Goal: Information Seeking & Learning: Check status

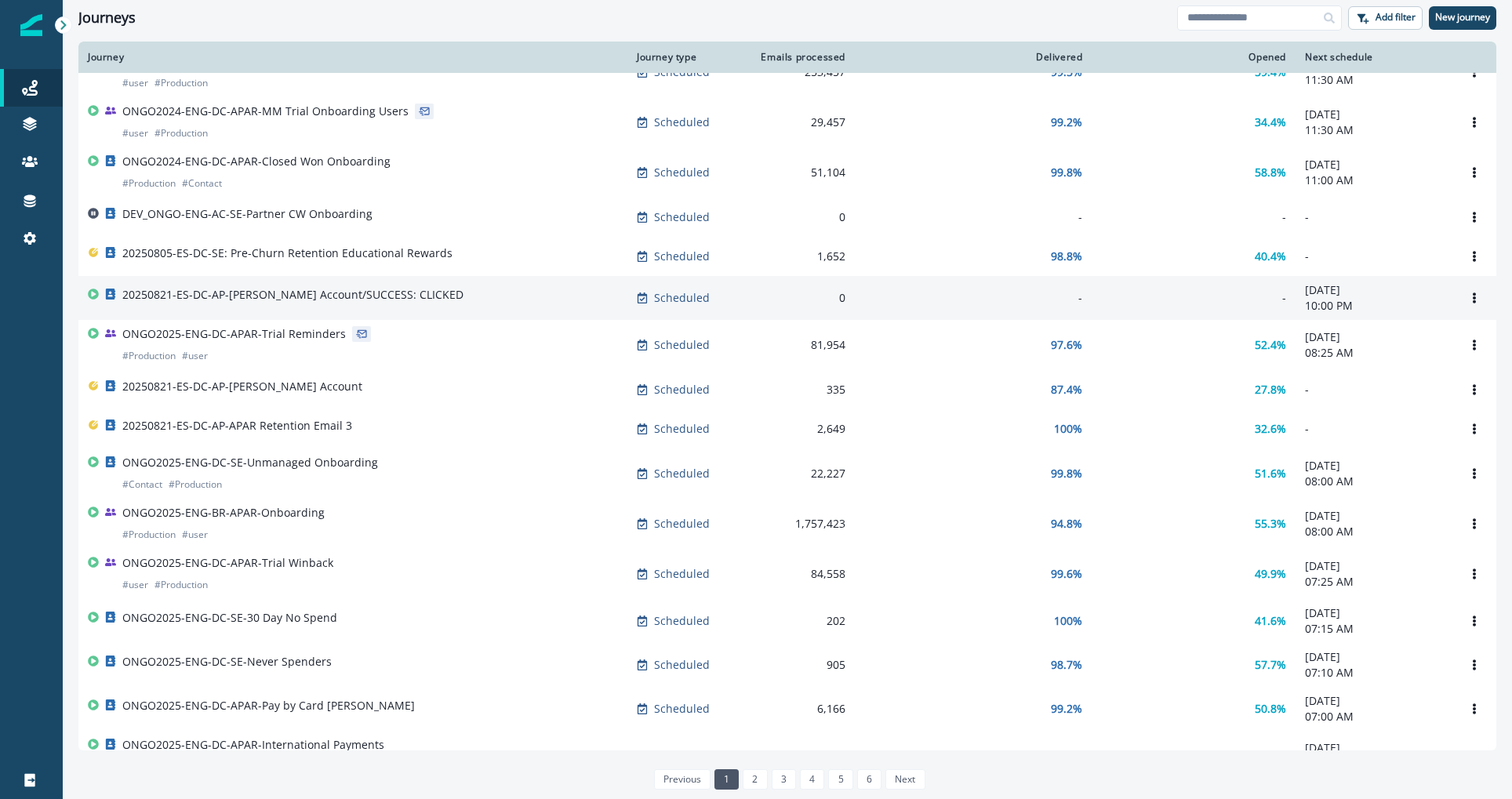
scroll to position [35, 0]
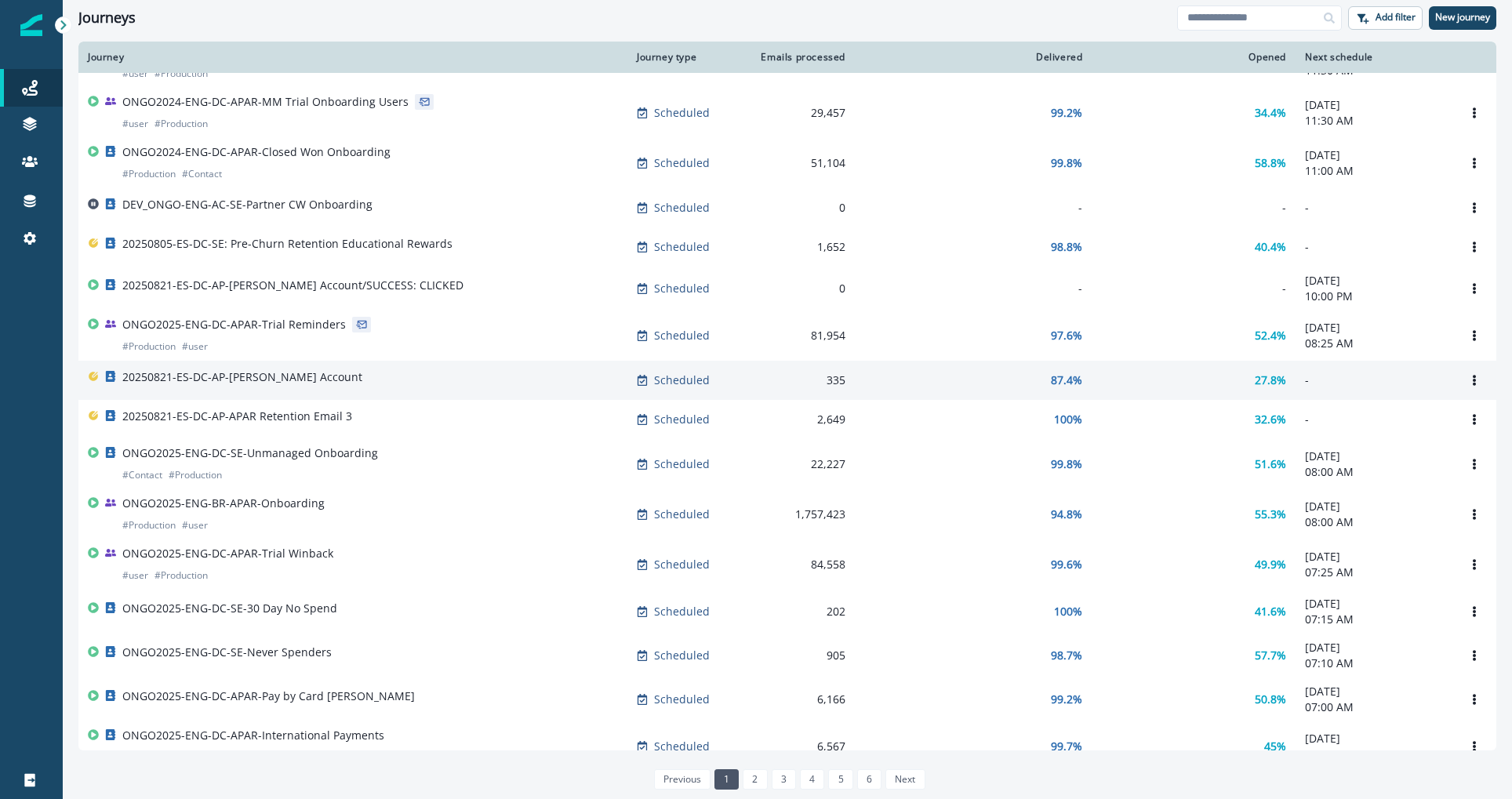
click at [288, 377] on p "20250821-ES-DC-AP-[PERSON_NAME] Account" at bounding box center [243, 377] width 240 height 16
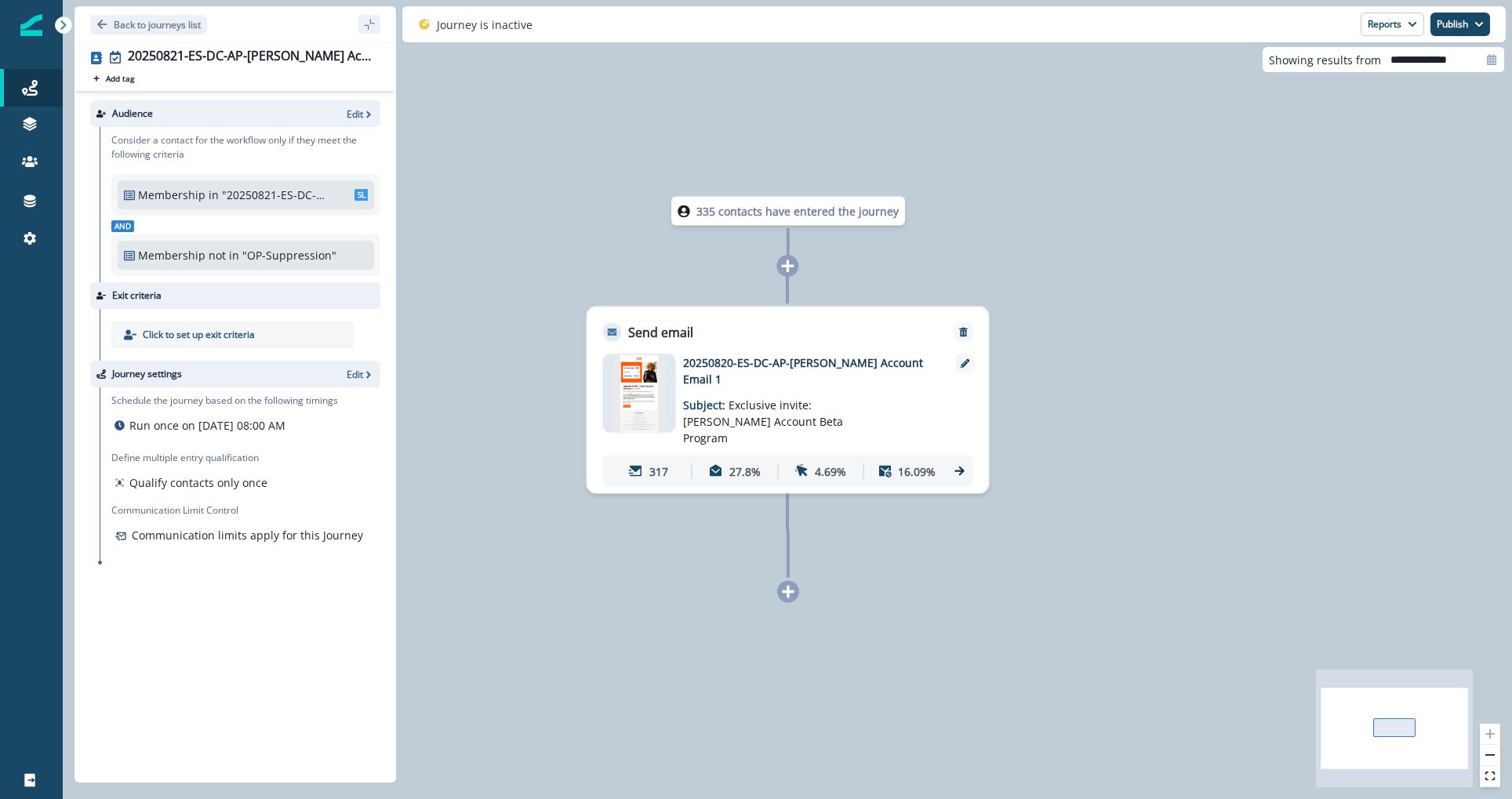
click at [665, 463] on p "317" at bounding box center [659, 471] width 19 height 16
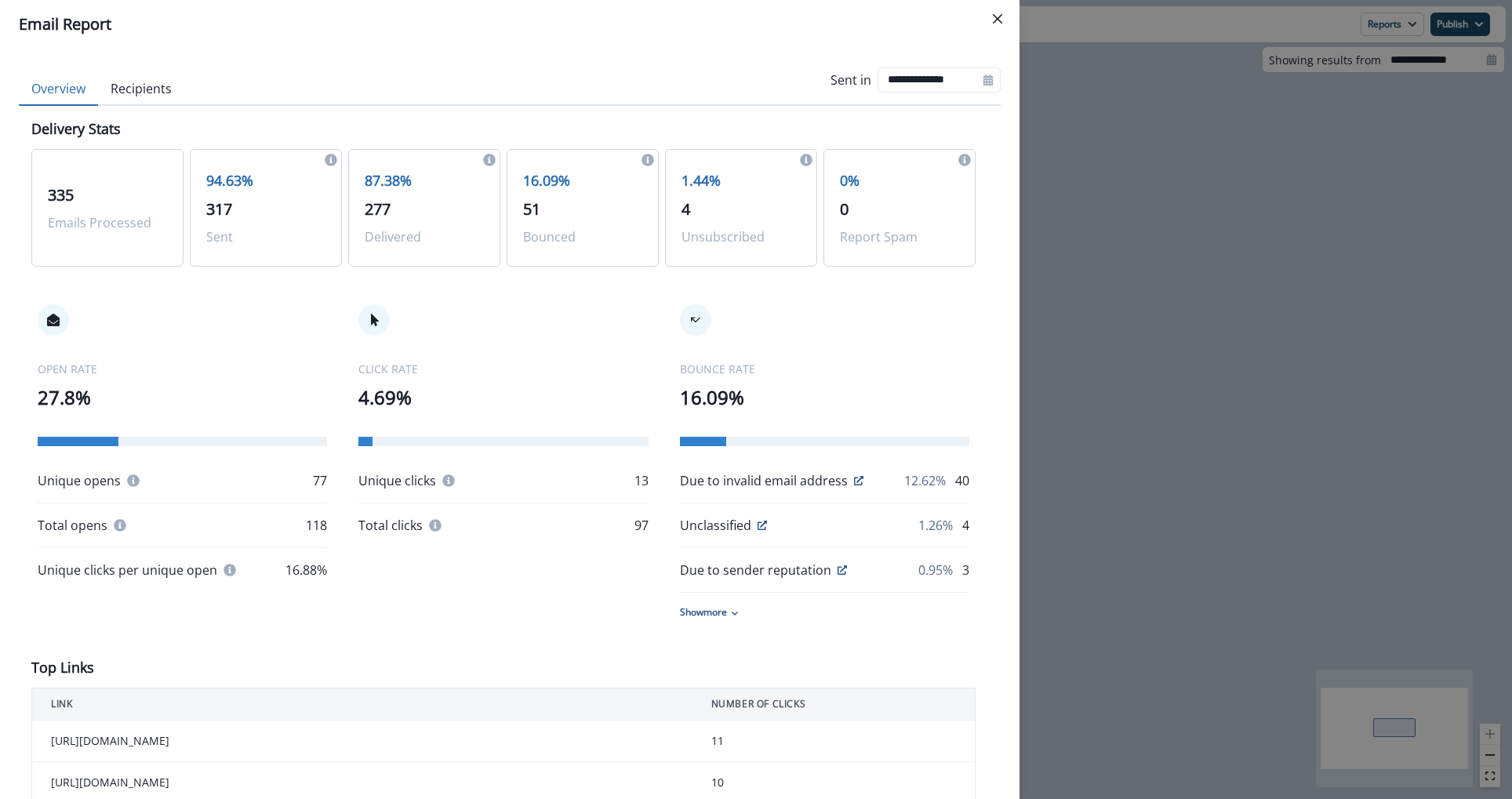
click at [1158, 254] on div "**********" at bounding box center [756, 399] width 1512 height 799
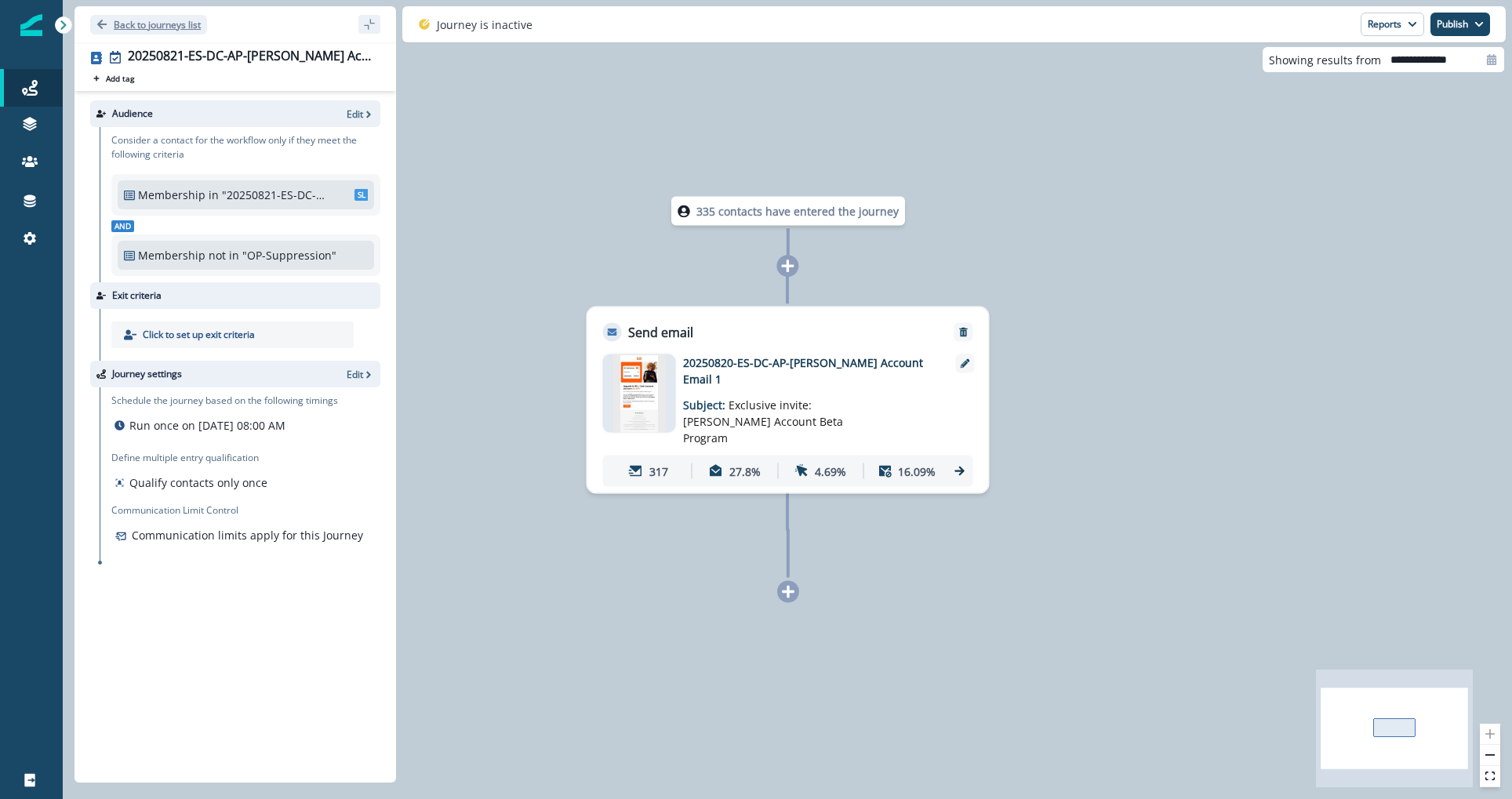
click at [182, 20] on p "Back to journeys list" at bounding box center [157, 24] width 87 height 13
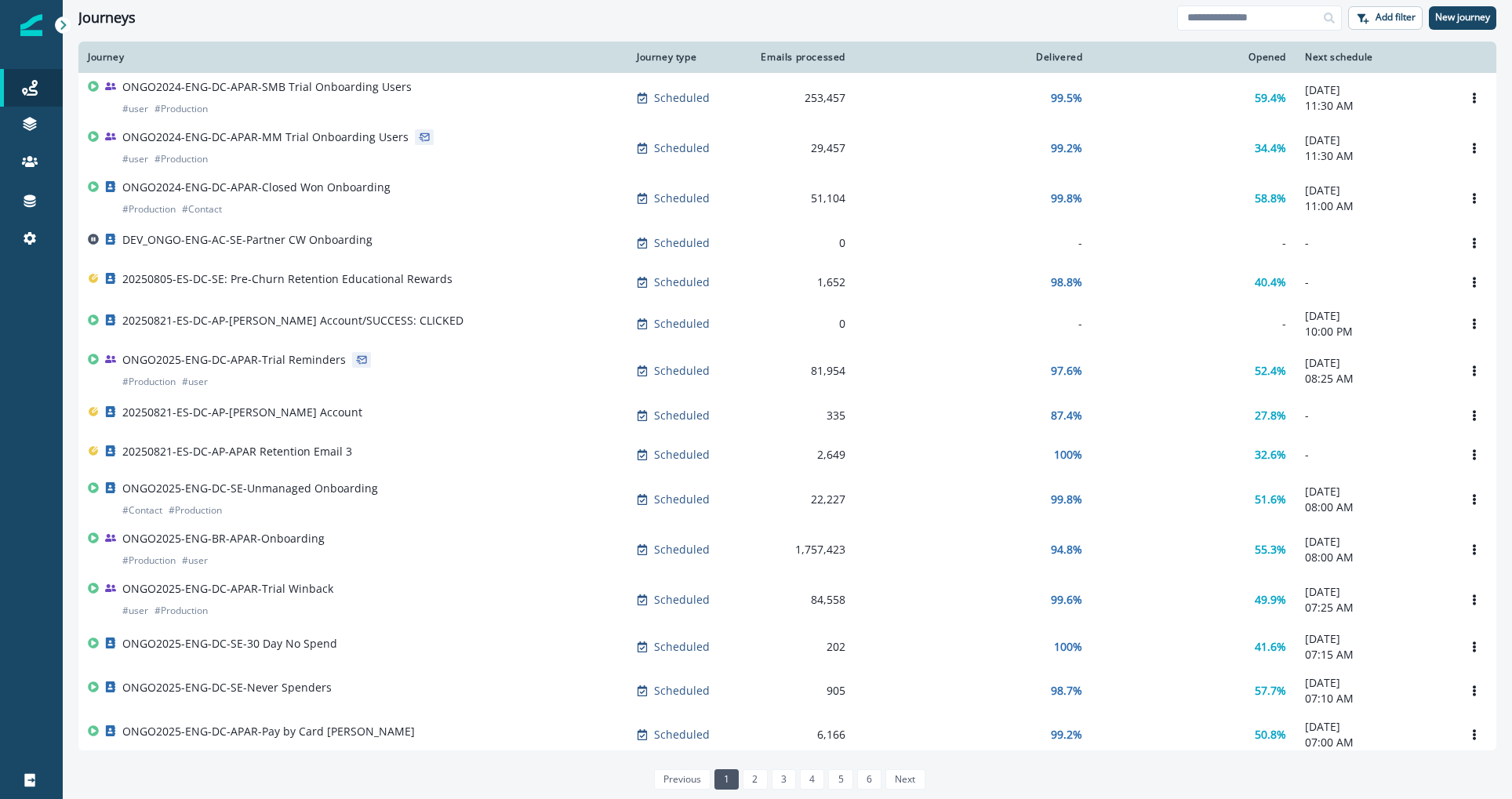
click at [518, 447] on div "20250821-ES-DC-AP-APAR Retention Email 3" at bounding box center [353, 455] width 530 height 22
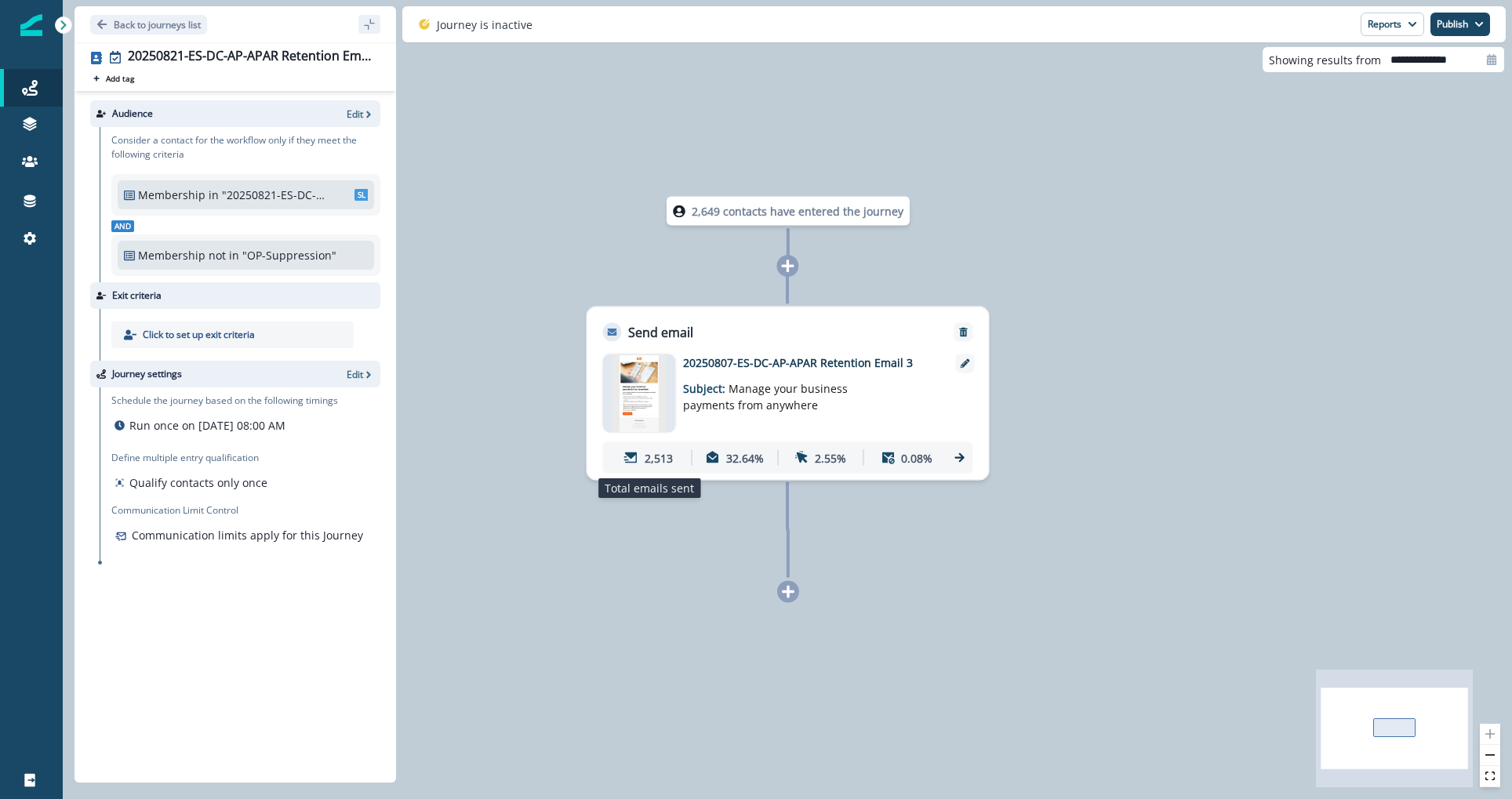
click at [653, 464] on p "2,513" at bounding box center [659, 457] width 28 height 16
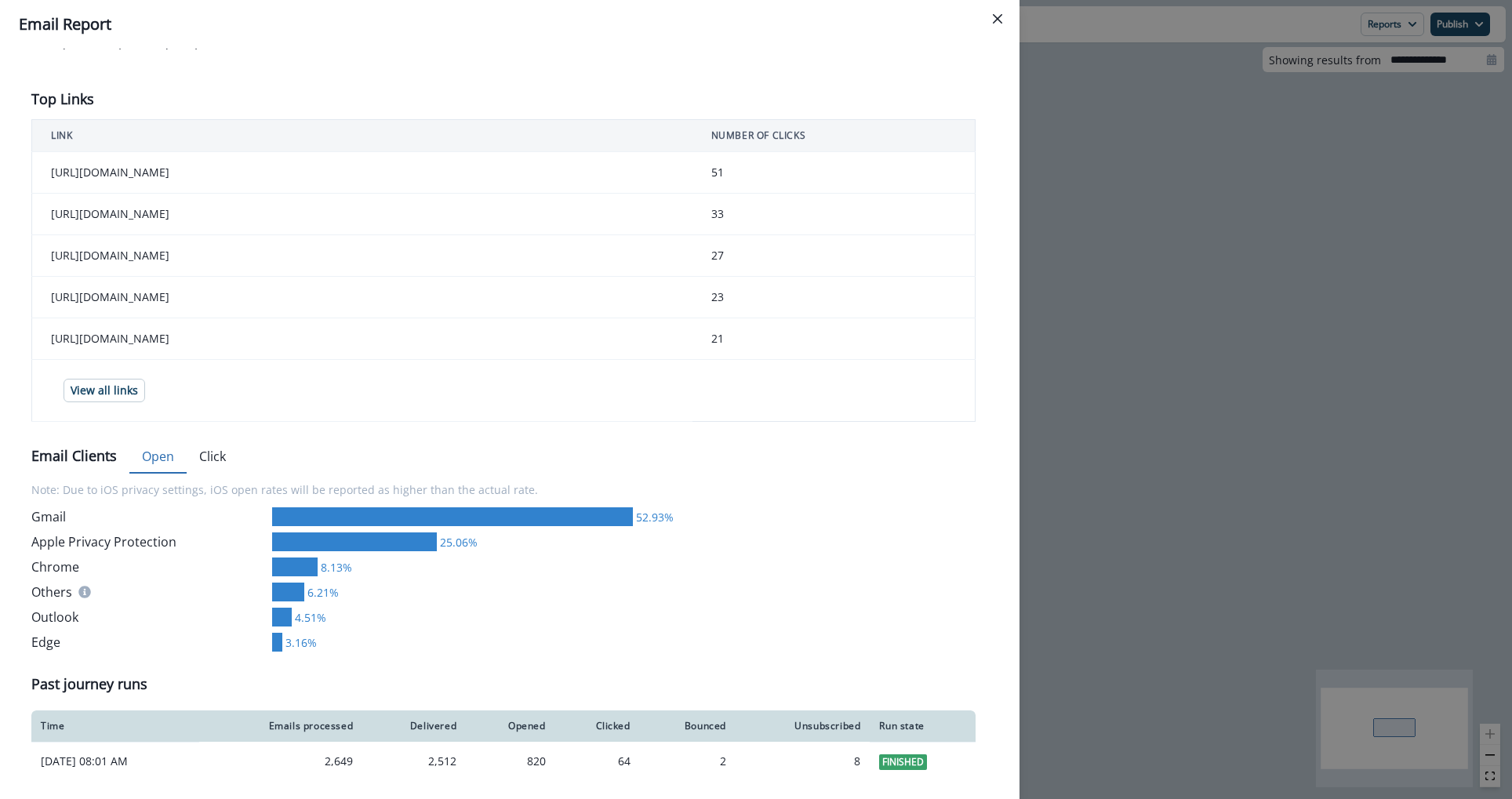
scroll to position [543, 0]
click at [1152, 208] on div "**********" at bounding box center [756, 399] width 1512 height 799
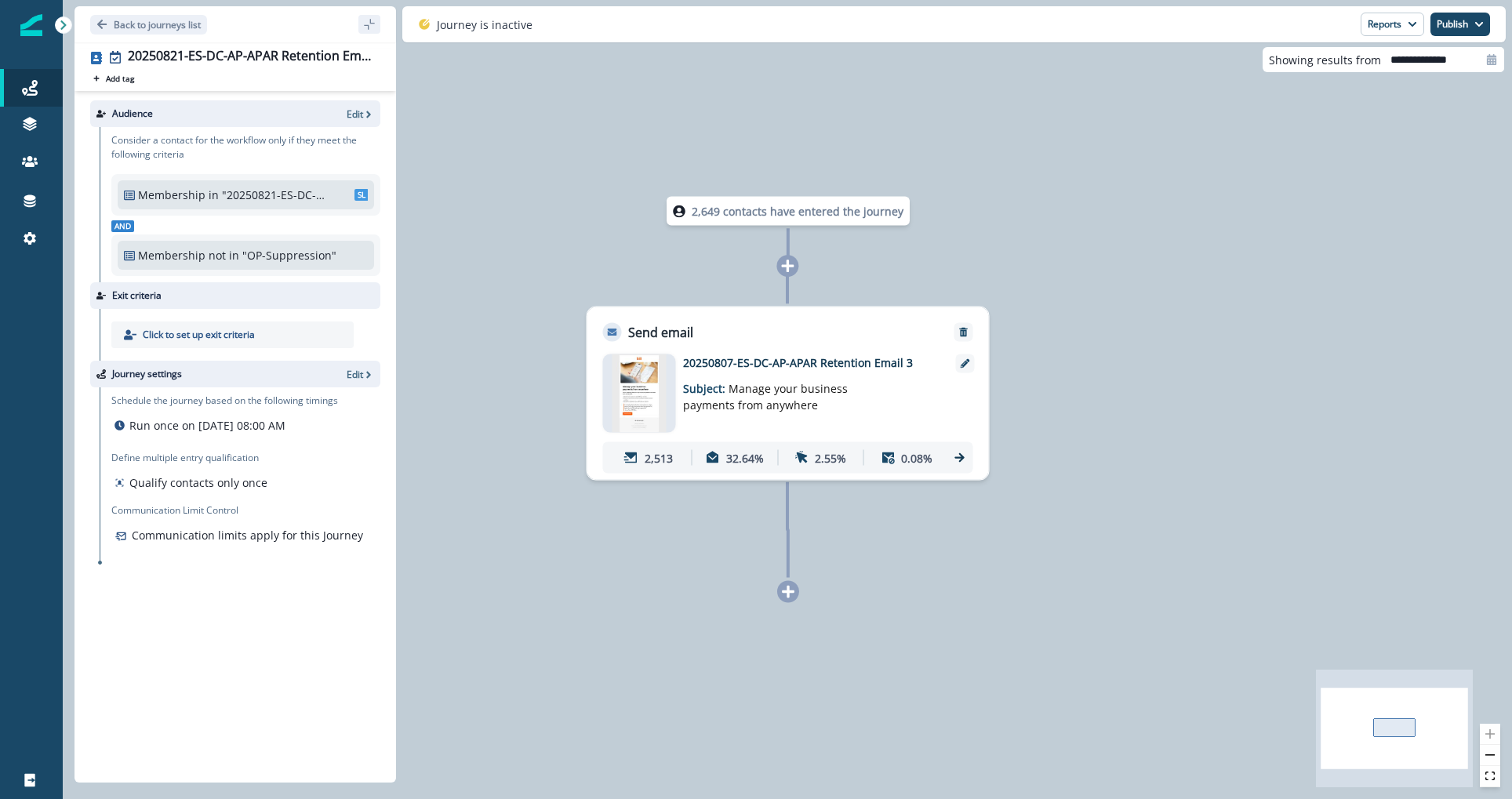
click at [809, 372] on p "Subject: Manage your business payments from anywhere" at bounding box center [782, 392] width 196 height 42
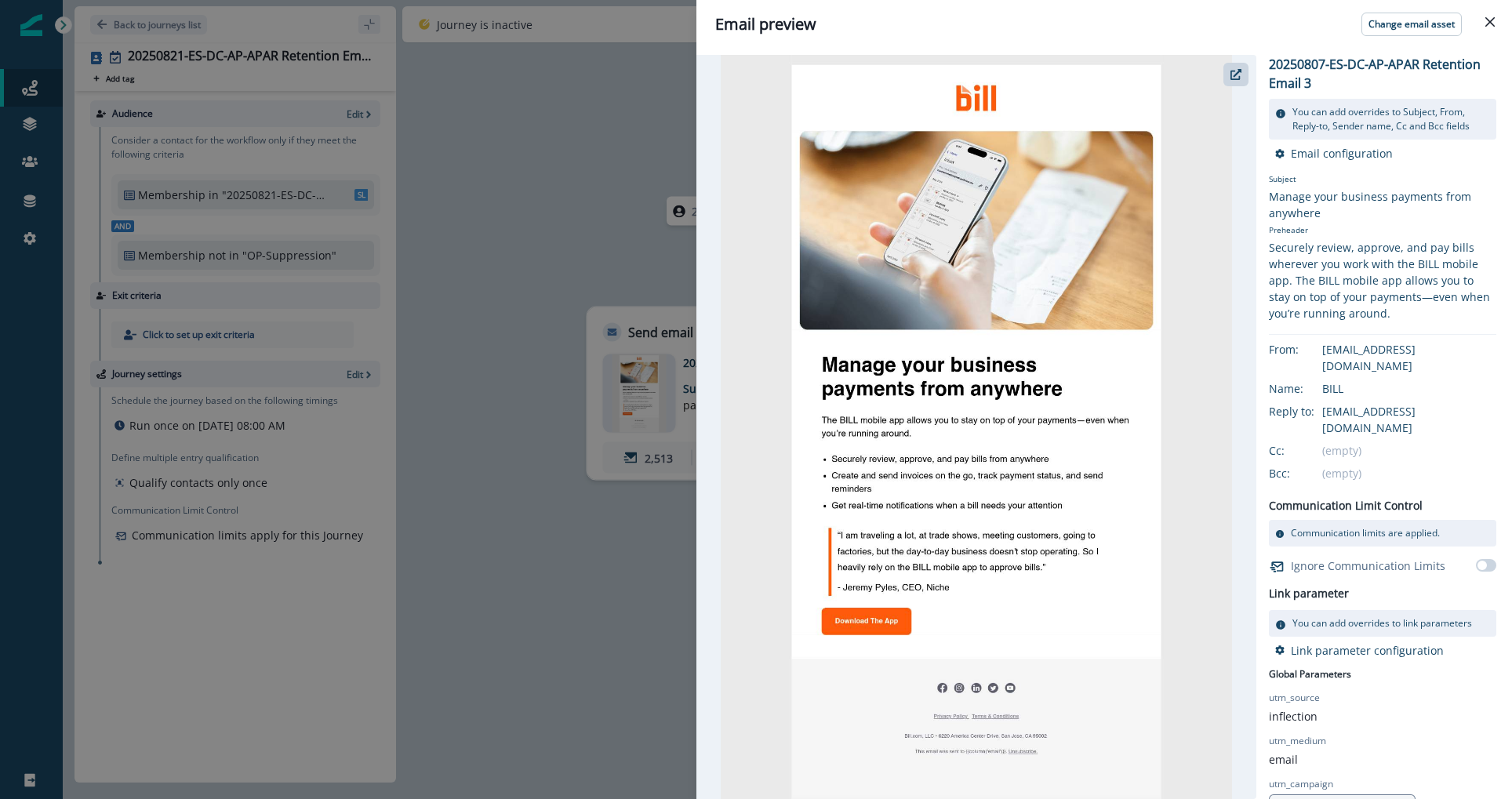
click at [383, 236] on div "Email preview Change email asset 20250807-ES-DC-AP-APAR Retention Email 3 You c…" at bounding box center [756, 399] width 1512 height 799
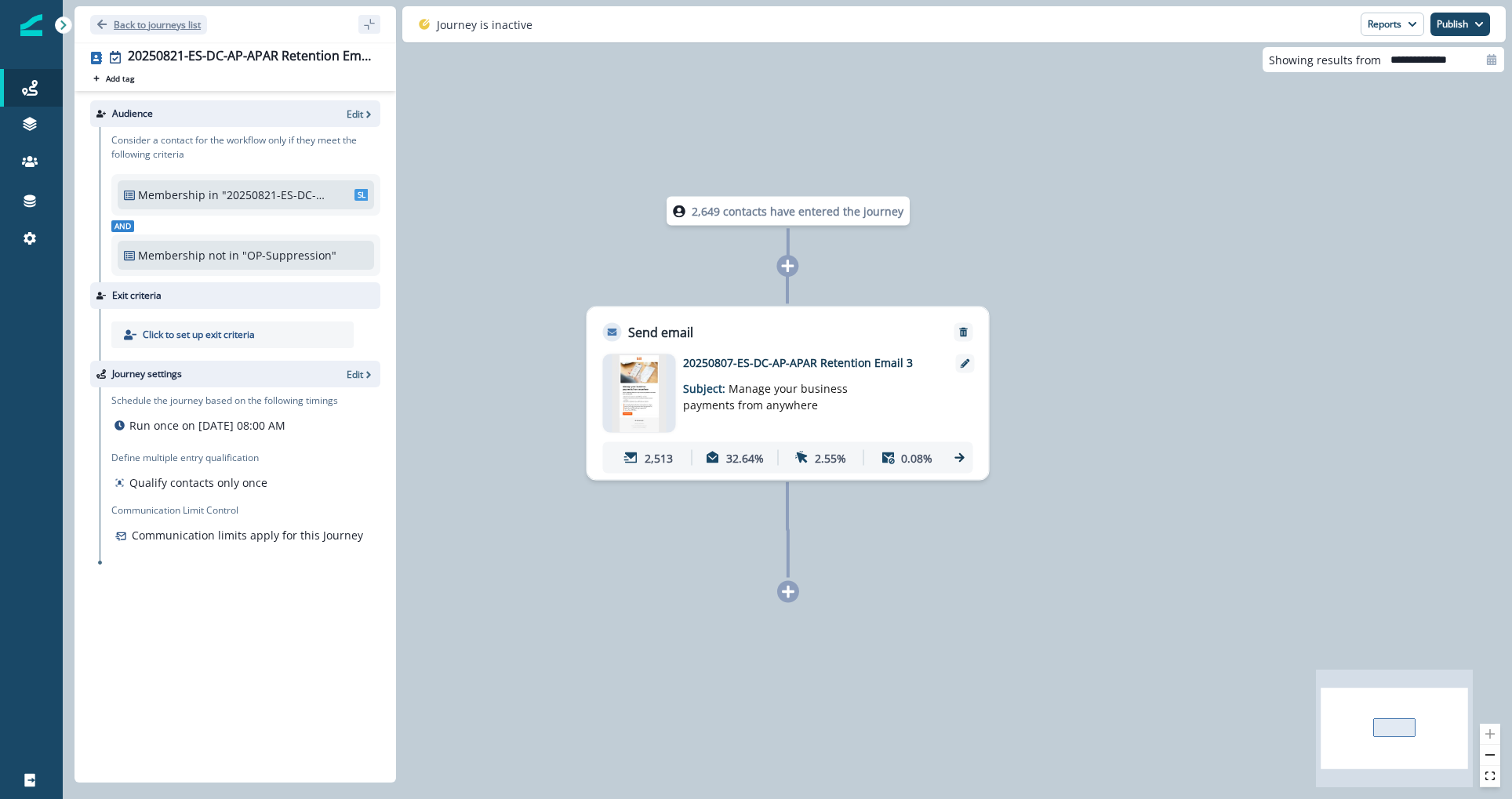
click at [178, 17] on button "Back to journeys list" at bounding box center [148, 24] width 117 height 20
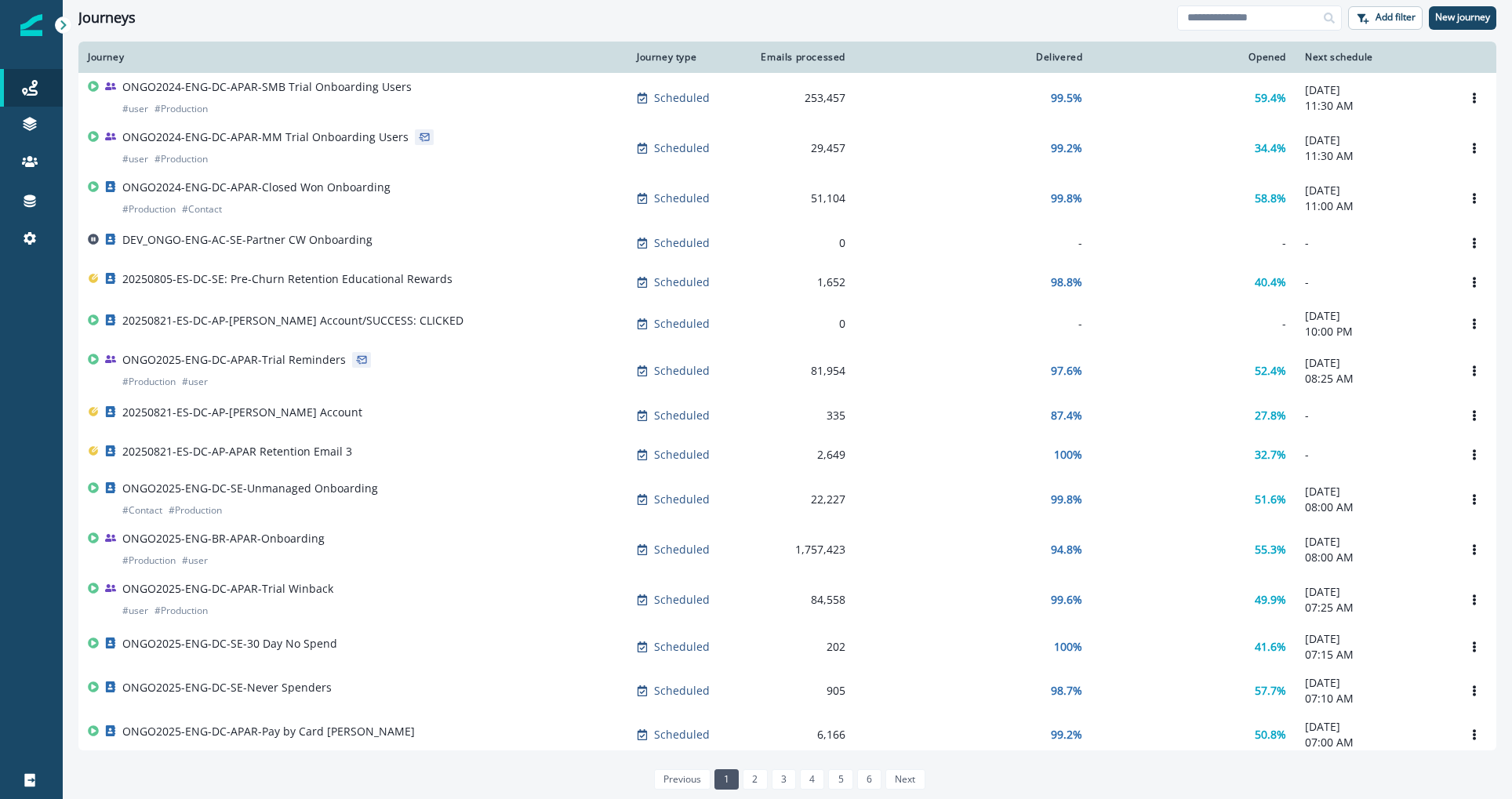
click at [1327, 28] on div at bounding box center [1329, 18] width 25 height 25
click at [1287, 19] on input at bounding box center [1260, 18] width 165 height 25
type input "********"
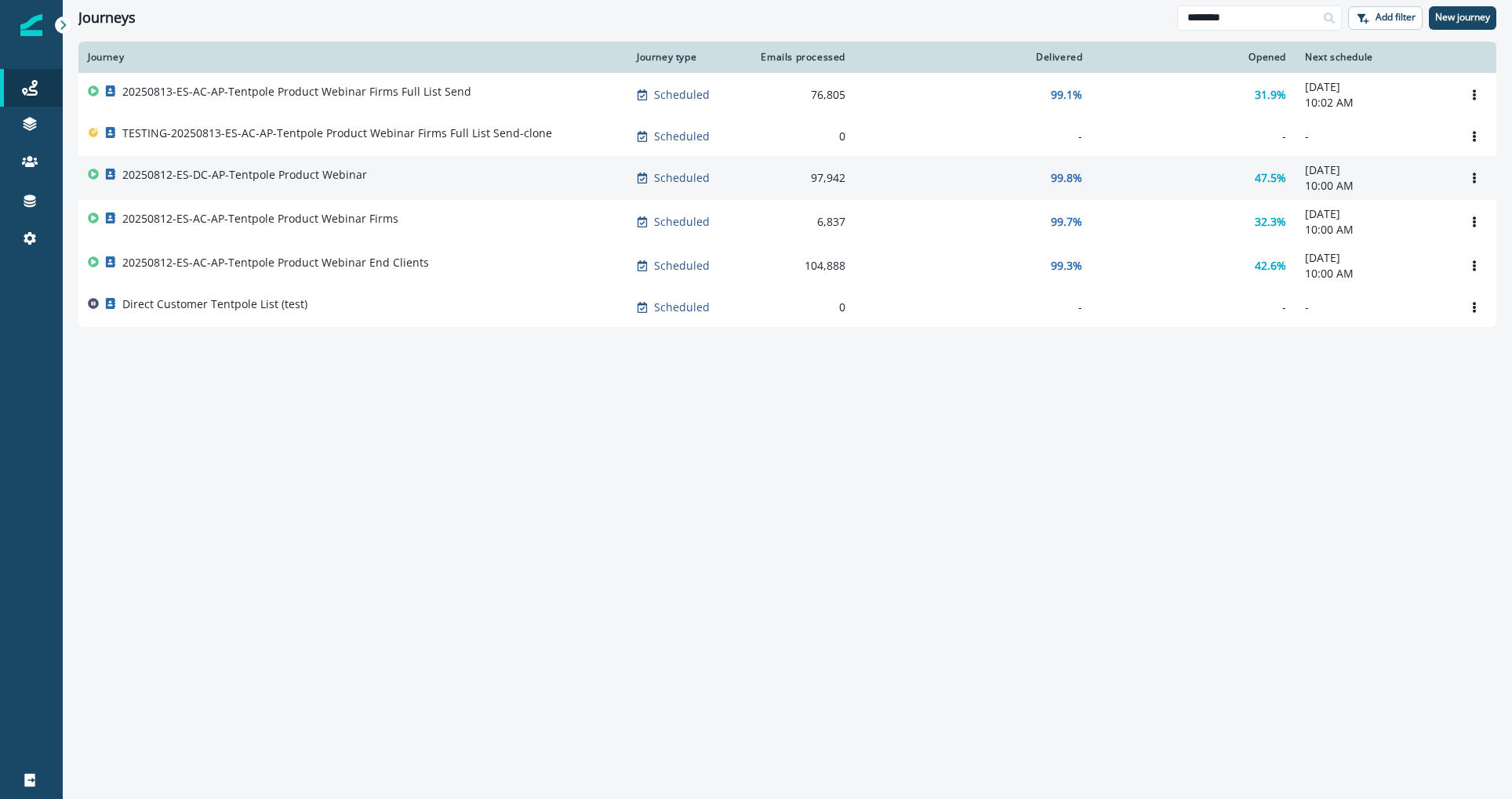
click at [338, 188] on div "20250812-ES-DC-AP-Tentpole Product Webinar" at bounding box center [245, 178] width 245 height 22
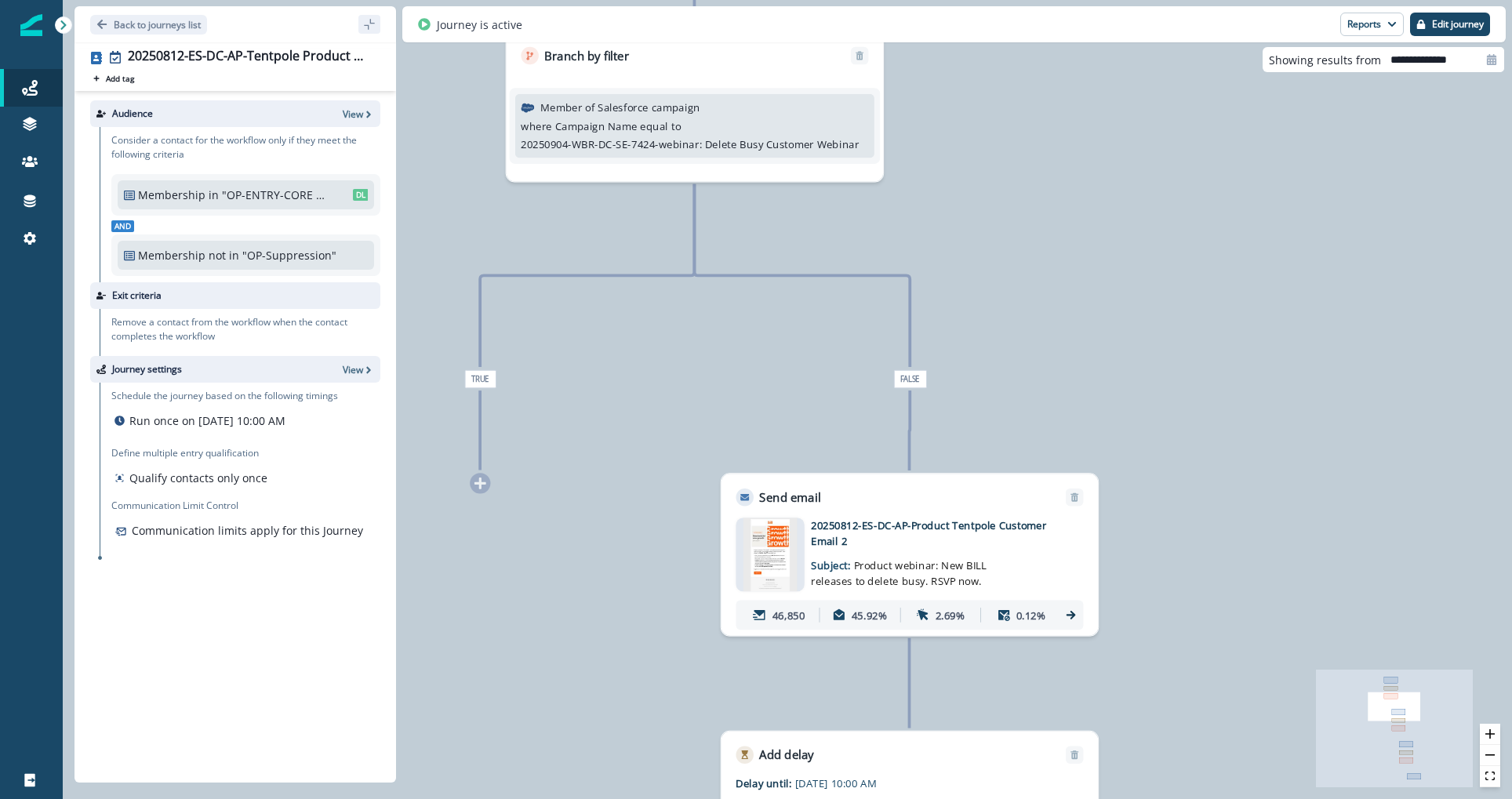
drag, startPoint x: 763, startPoint y: 343, endPoint x: 767, endPoint y: -13, distance: 356.0
click at [767, 0] on html "A newer version of [DOMAIN_NAME] is available. Refresh your page to load the la…" at bounding box center [756, 399] width 1512 height 799
click at [797, 612] on p "46,850" at bounding box center [789, 616] width 32 height 16
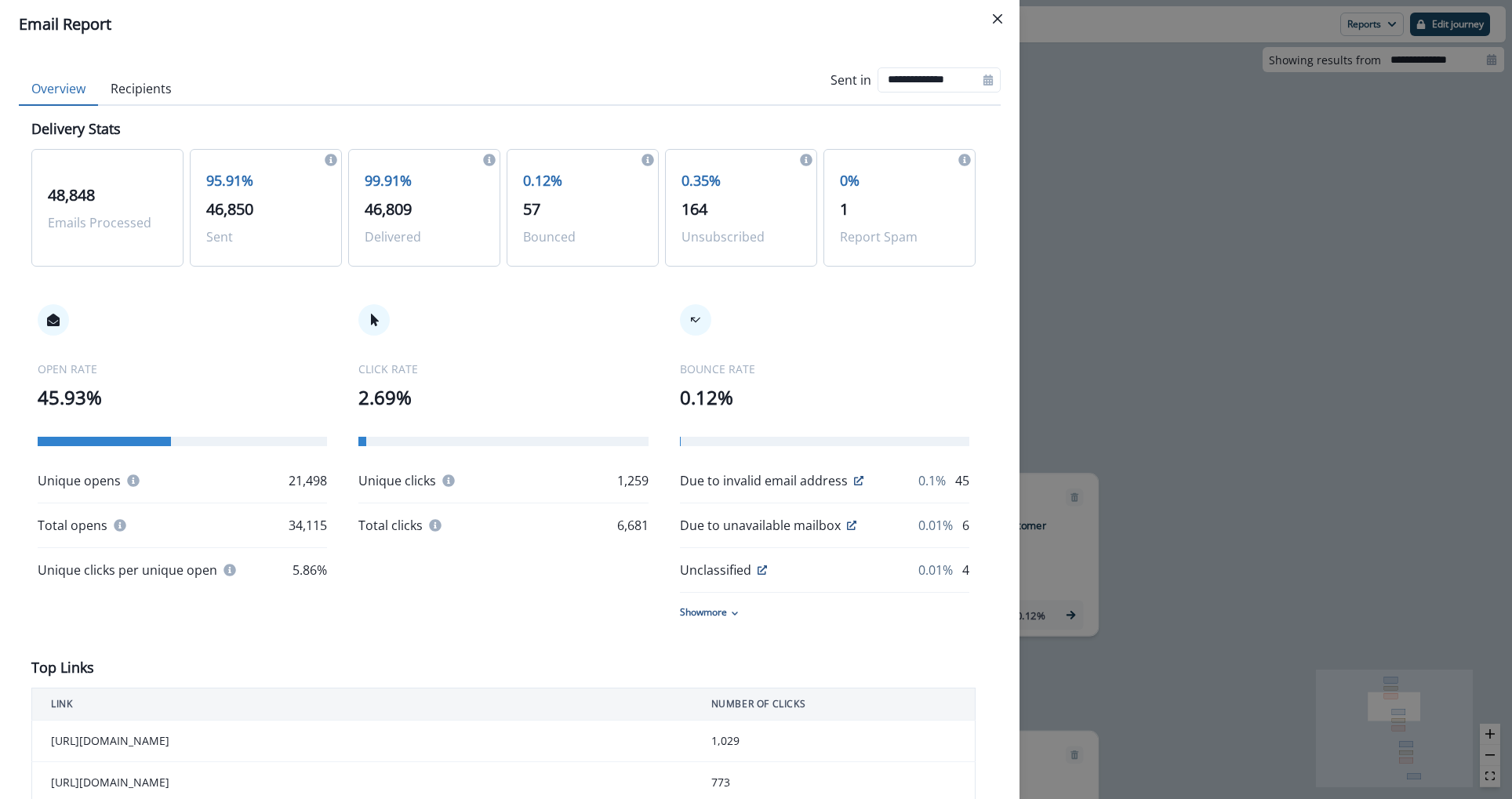
click at [161, 93] on button "Recipients" at bounding box center [141, 90] width 86 height 33
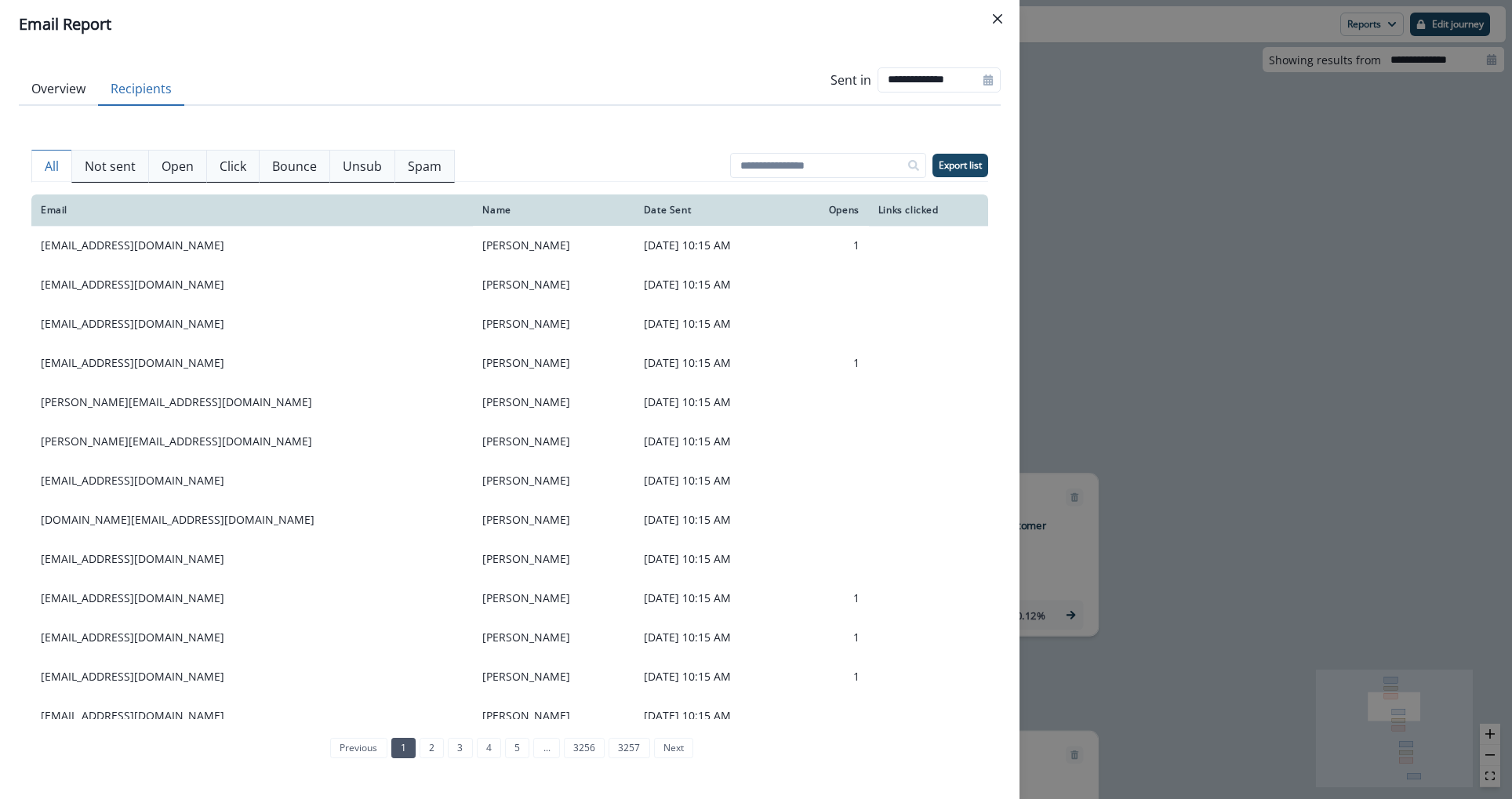
click at [104, 90] on button "Recipients" at bounding box center [141, 90] width 86 height 33
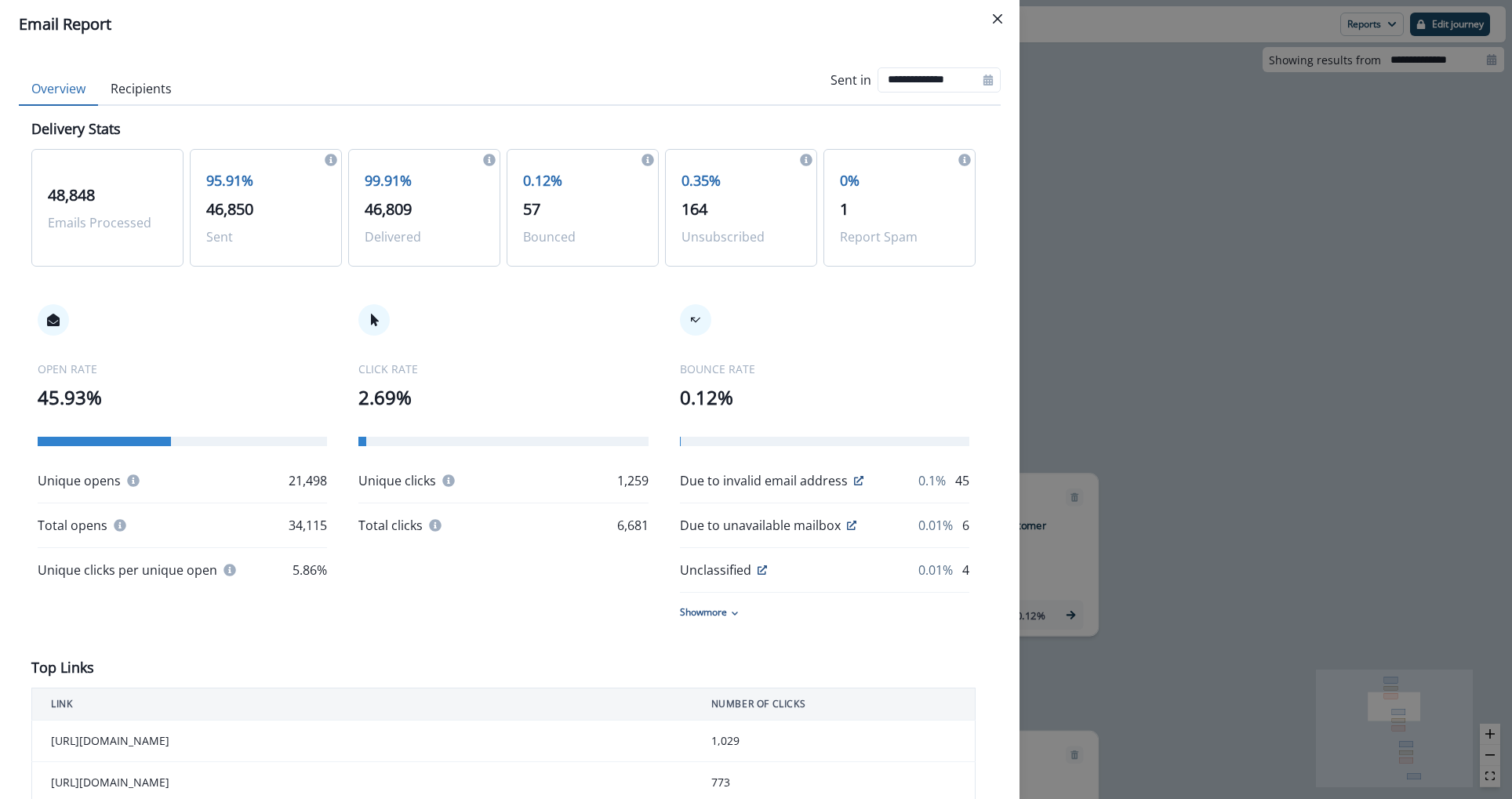
click at [86, 94] on button "Overview" at bounding box center [58, 90] width 79 height 33
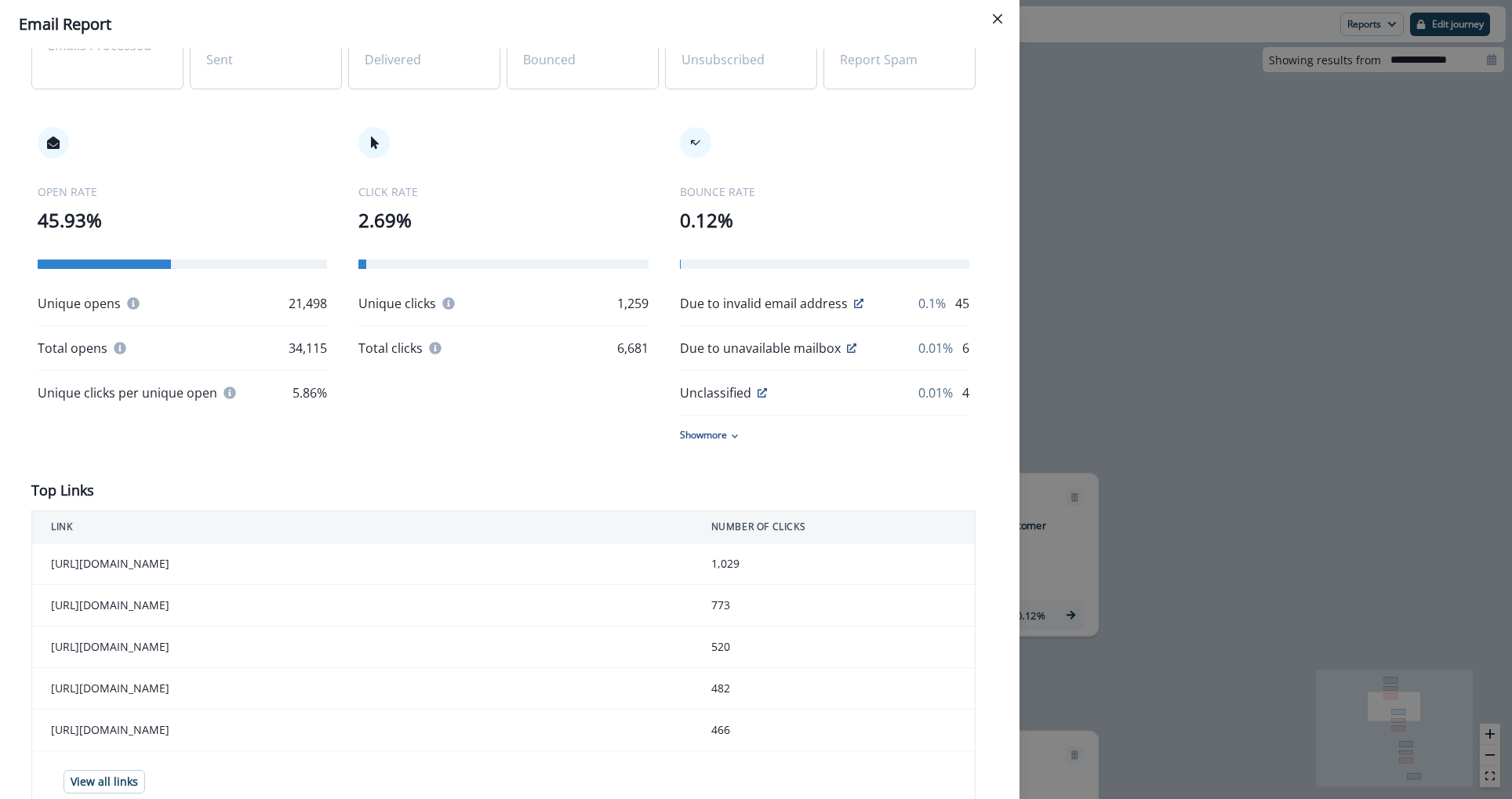
scroll to position [179, 0]
click at [601, 624] on td "[URL][DOMAIN_NAME]" at bounding box center [362, 604] width 661 height 42
drag, startPoint x: 601, startPoint y: 624, endPoint x: 829, endPoint y: 624, distance: 228.0
click at [829, 624] on tr "[URL][DOMAIN_NAME] 773" at bounding box center [503, 604] width 943 height 42
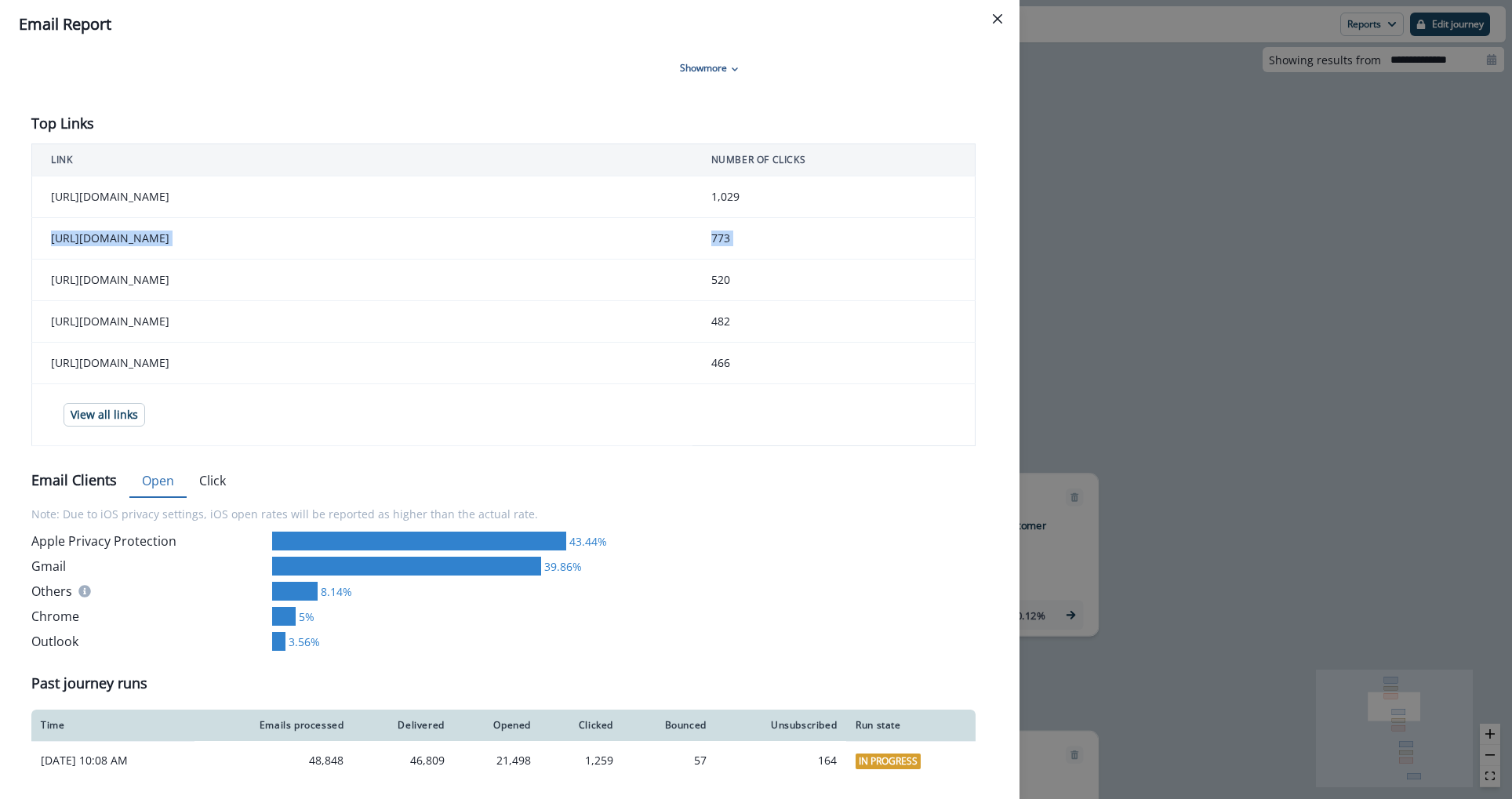
scroll to position [0, 0]
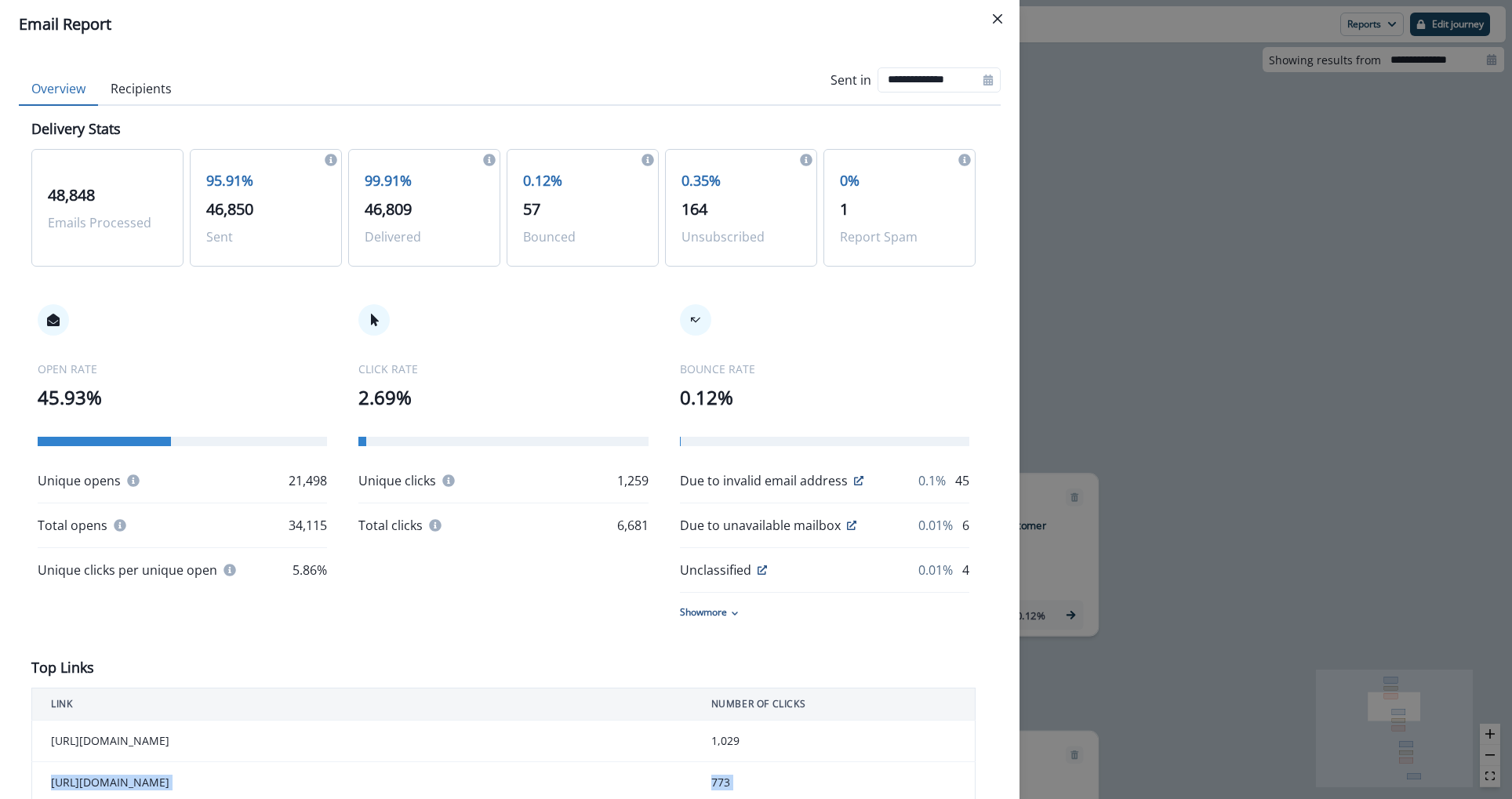
click at [148, 79] on button "Recipients" at bounding box center [141, 90] width 86 height 33
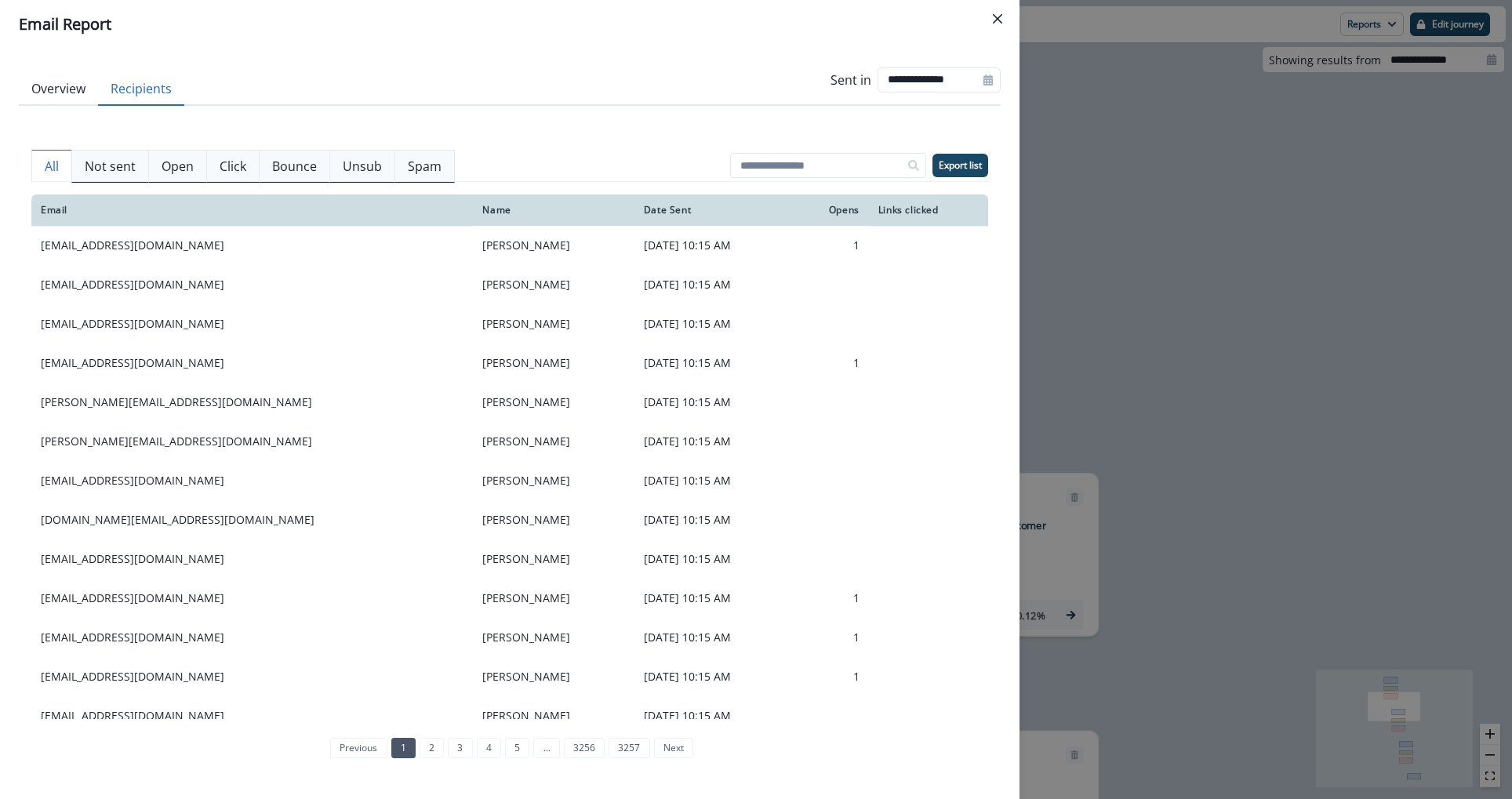
click at [93, 195] on th "Email" at bounding box center [252, 211] width 441 height 31
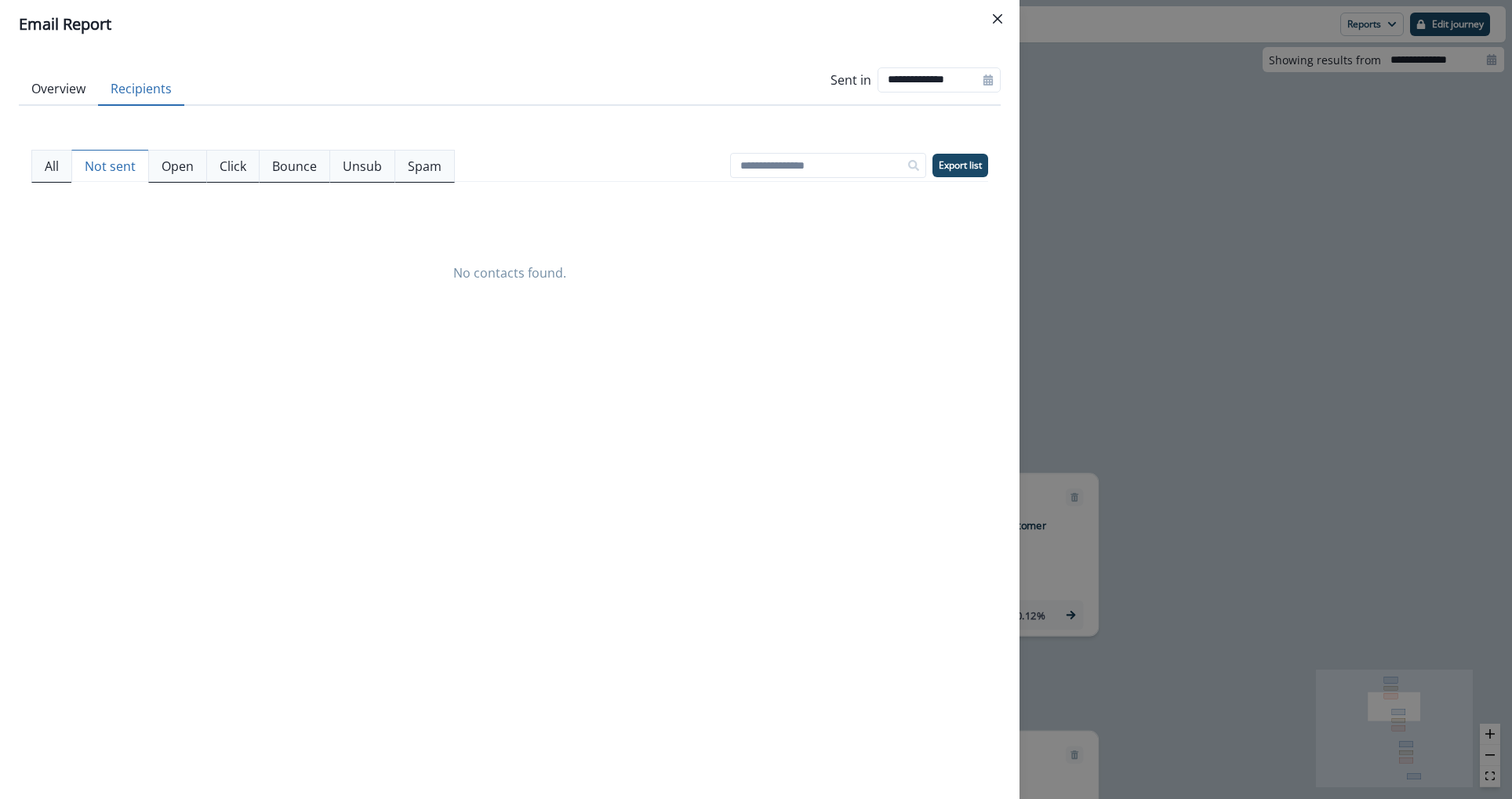
click at [93, 150] on button "Not sent" at bounding box center [110, 167] width 78 height 33
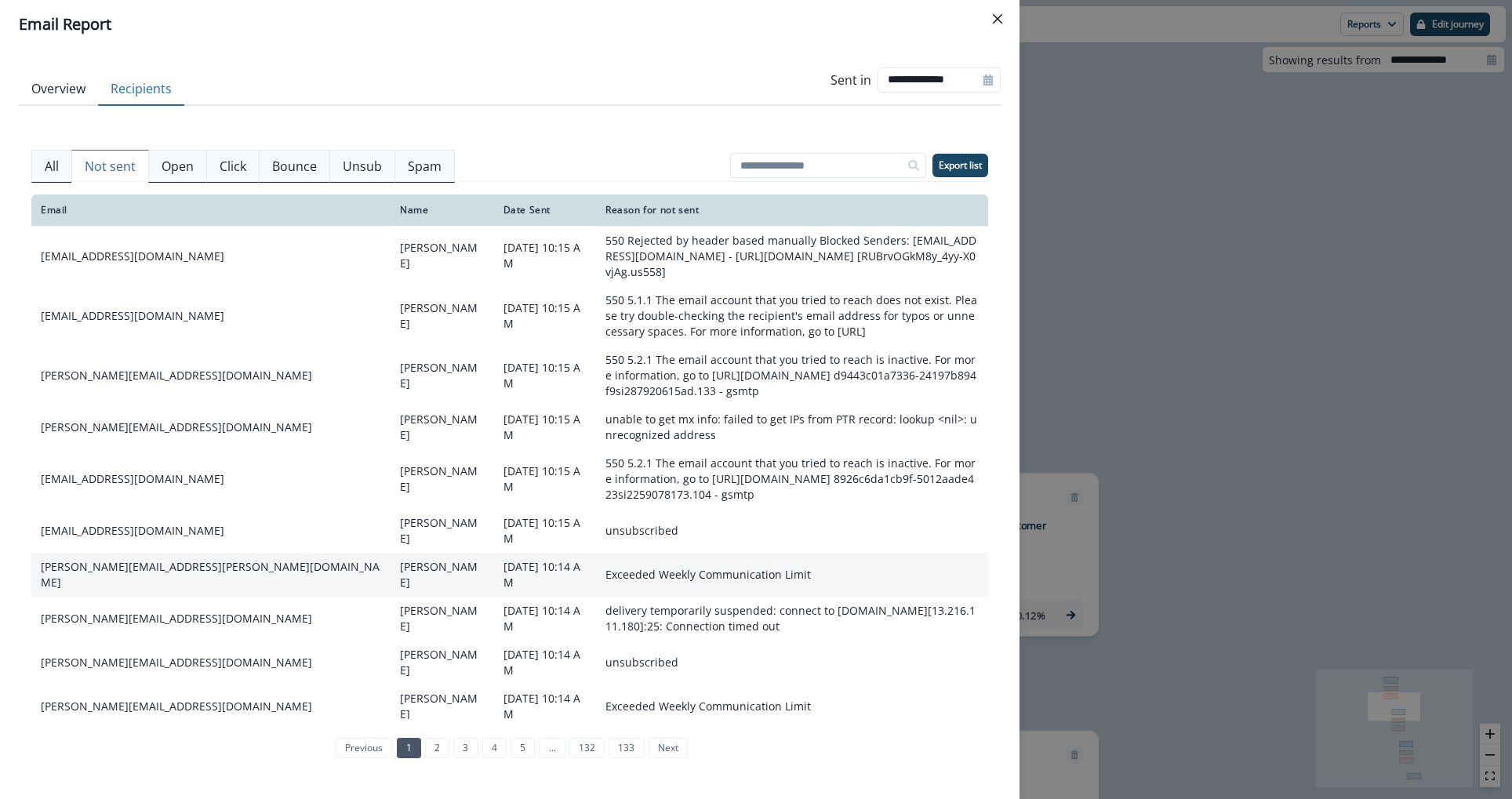
click at [152, 560] on td "[PERSON_NAME][EMAIL_ADDRESS][PERSON_NAME][DOMAIN_NAME]" at bounding box center [211, 575] width 359 height 44
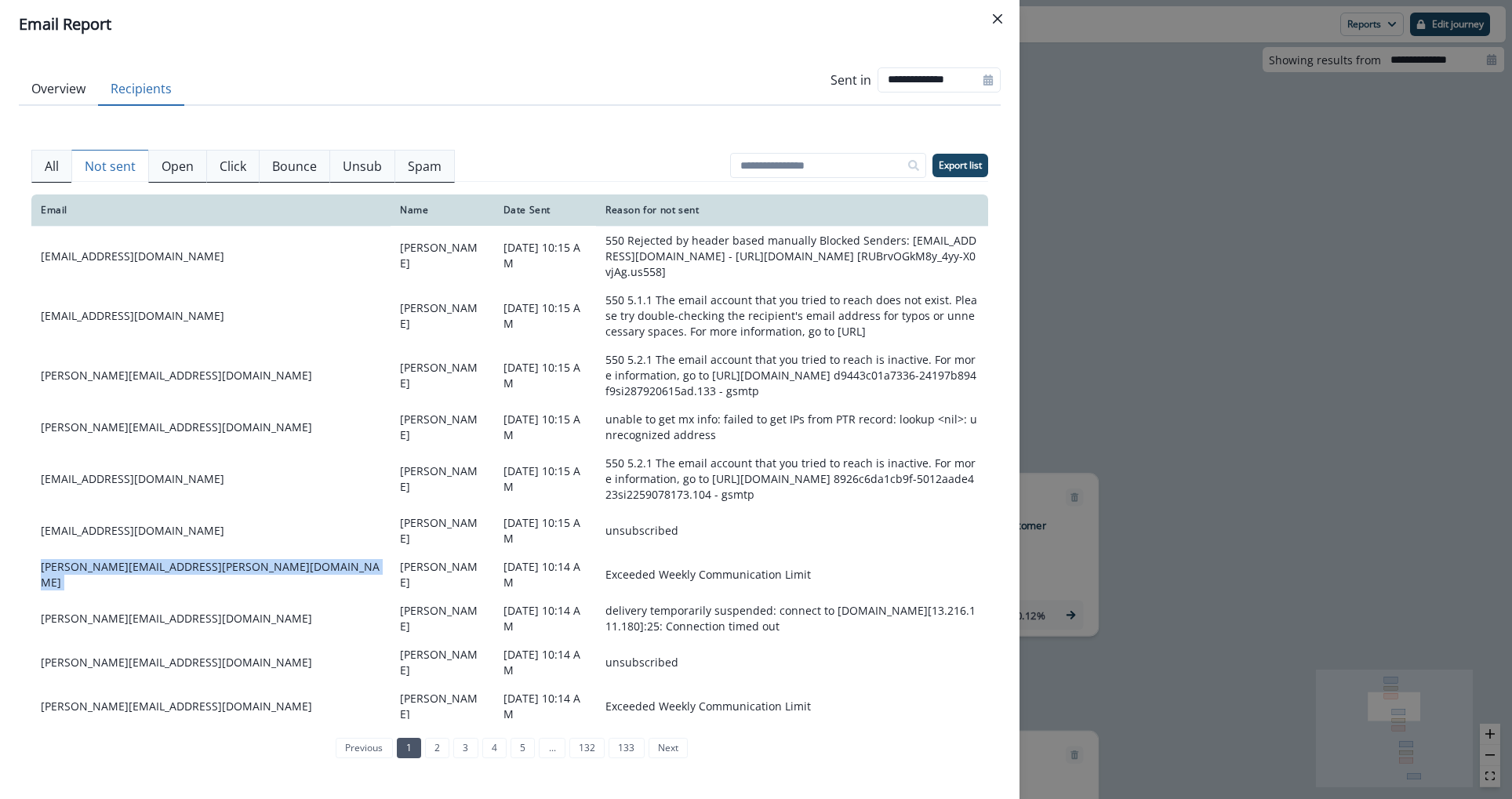
copy td "[PERSON_NAME][EMAIL_ADDRESS][PERSON_NAME][DOMAIN_NAME]"
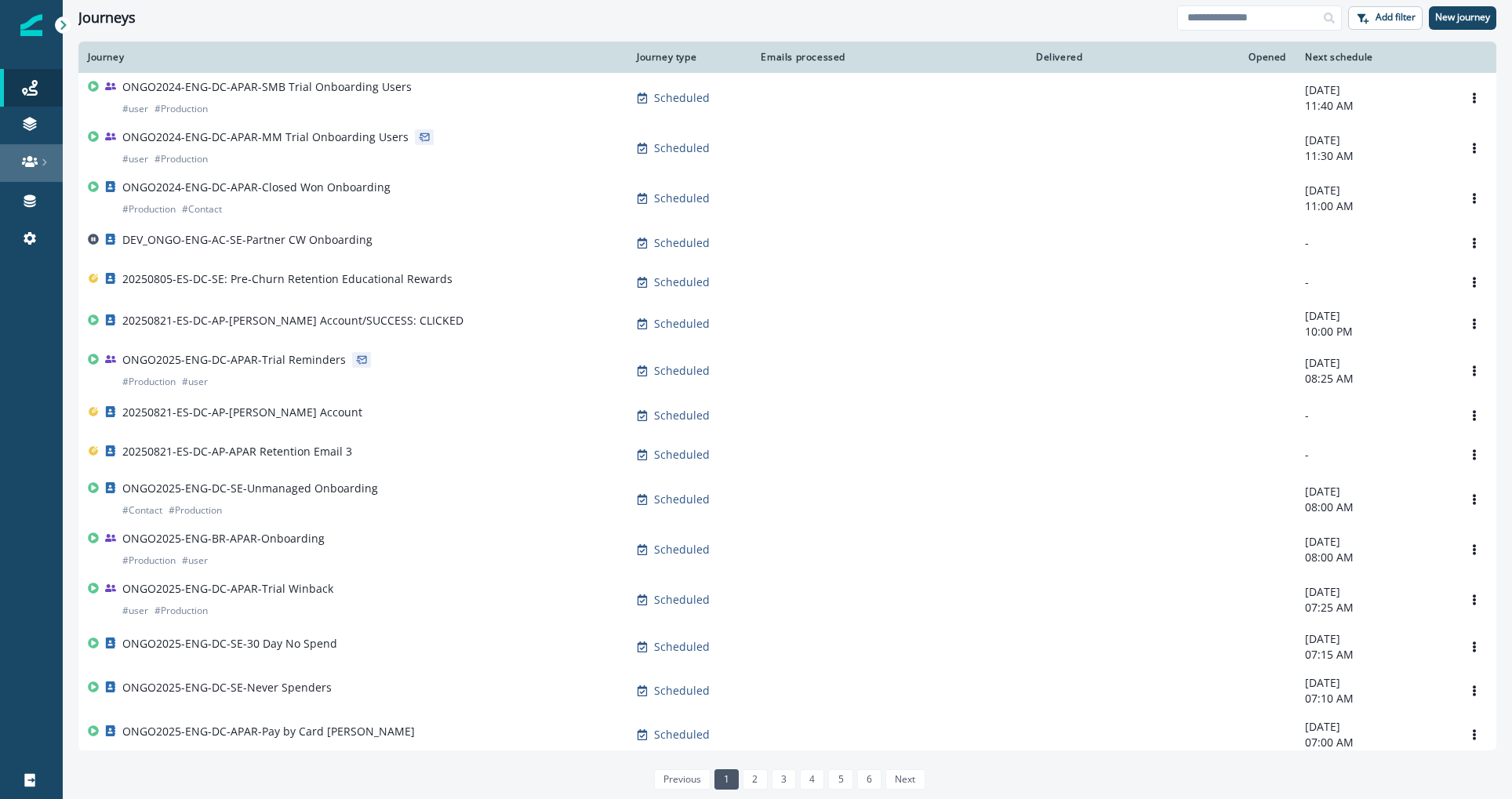
click at [39, 156] on div at bounding box center [31, 162] width 50 height 16
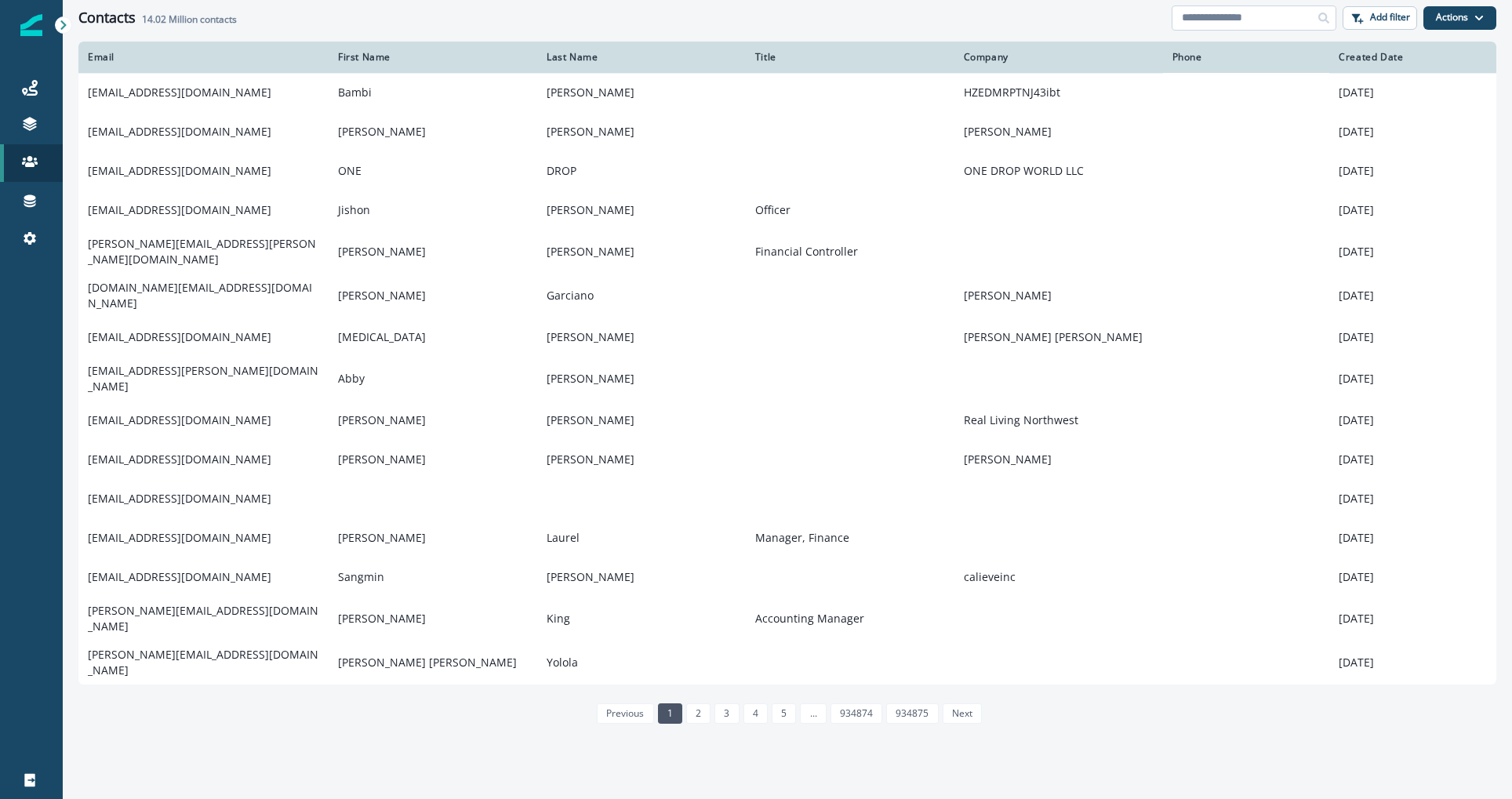
click at [1287, 17] on input at bounding box center [1254, 18] width 165 height 25
paste input "**********"
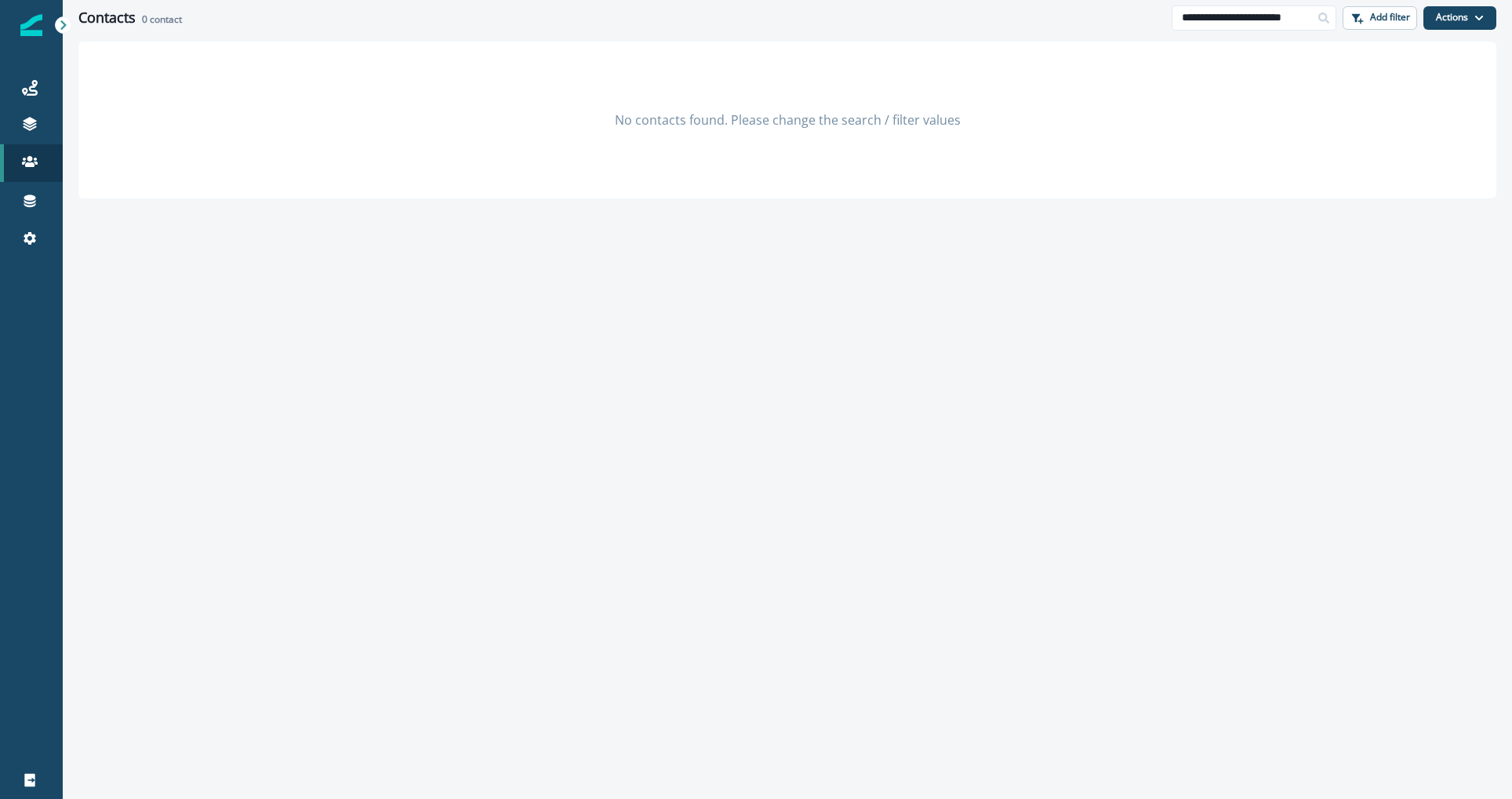
drag, startPoint x: 1212, startPoint y: 12, endPoint x: 1121, endPoint y: 12, distance: 91.0
click at [1121, 12] on div "**********" at bounding box center [787, 17] width 1449 height 35
drag, startPoint x: 1220, startPoint y: 21, endPoint x: 1409, endPoint y: 37, distance: 189.7
click at [1409, 37] on div "**********" at bounding box center [787, 399] width 1449 height 799
drag, startPoint x: 1285, startPoint y: 27, endPoint x: 1388, endPoint y: 26, distance: 103.0
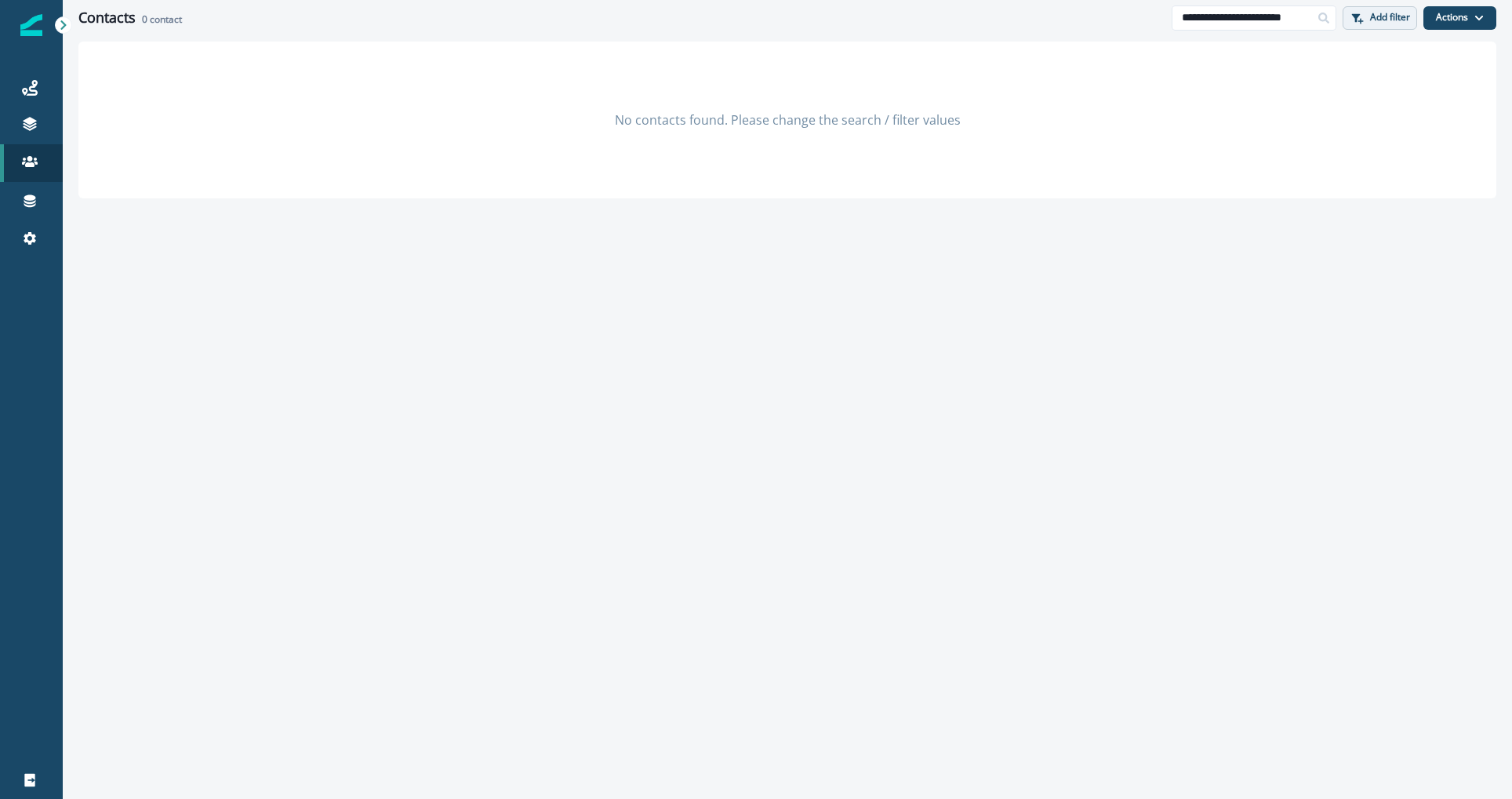
click at [1388, 26] on div "**********" at bounding box center [1334, 18] width 324 height 25
drag, startPoint x: 1320, startPoint y: 10, endPoint x: 1293, endPoint y: 11, distance: 27.0
click at [1299, 13] on div "**********" at bounding box center [1254, 18] width 165 height 25
drag, startPoint x: 1291, startPoint y: 10, endPoint x: 1371, endPoint y: 12, distance: 80.0
click at [1371, 12] on div "**********" at bounding box center [1334, 18] width 324 height 25
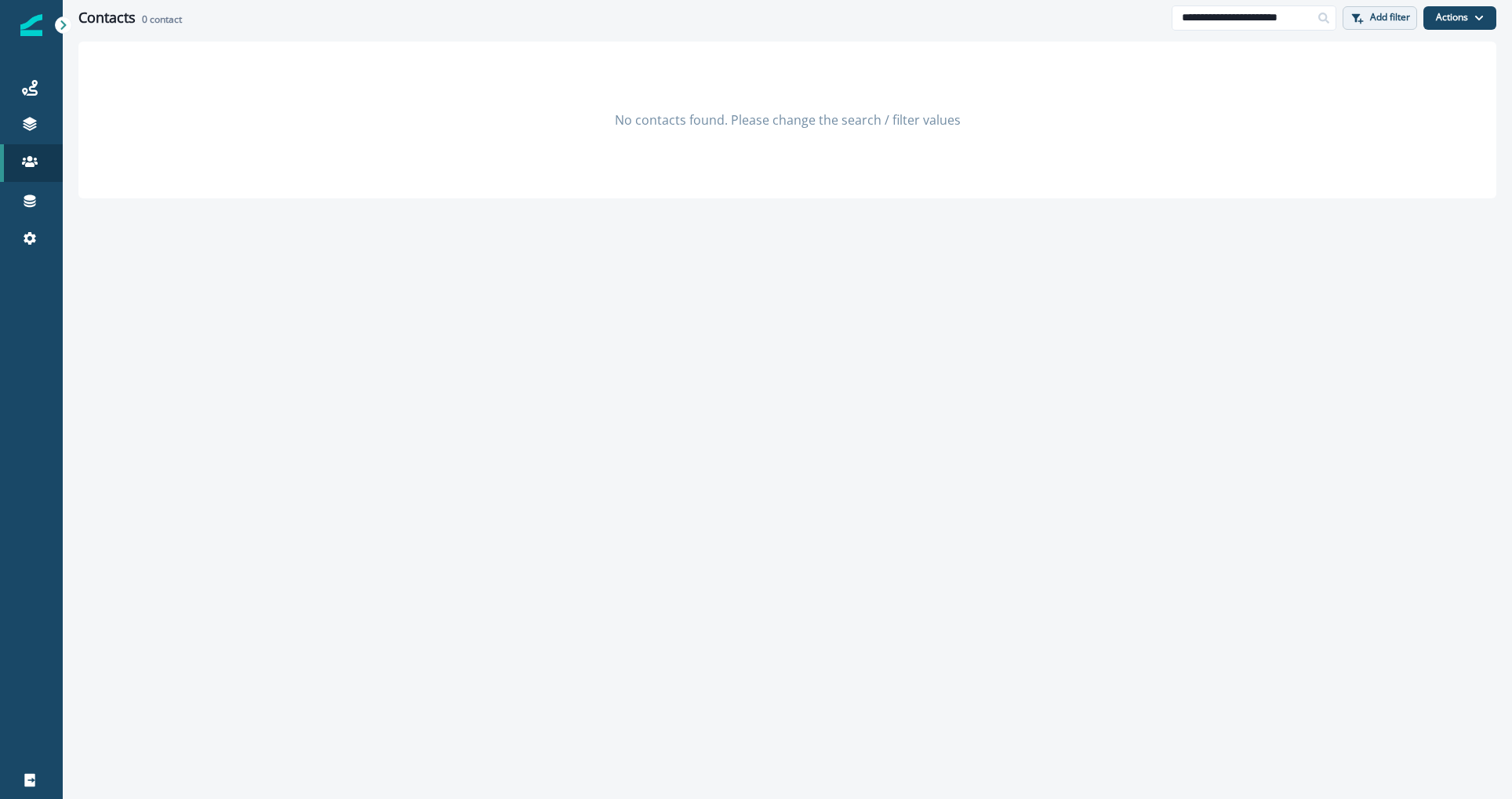
scroll to position [0, 6]
type input "**********"
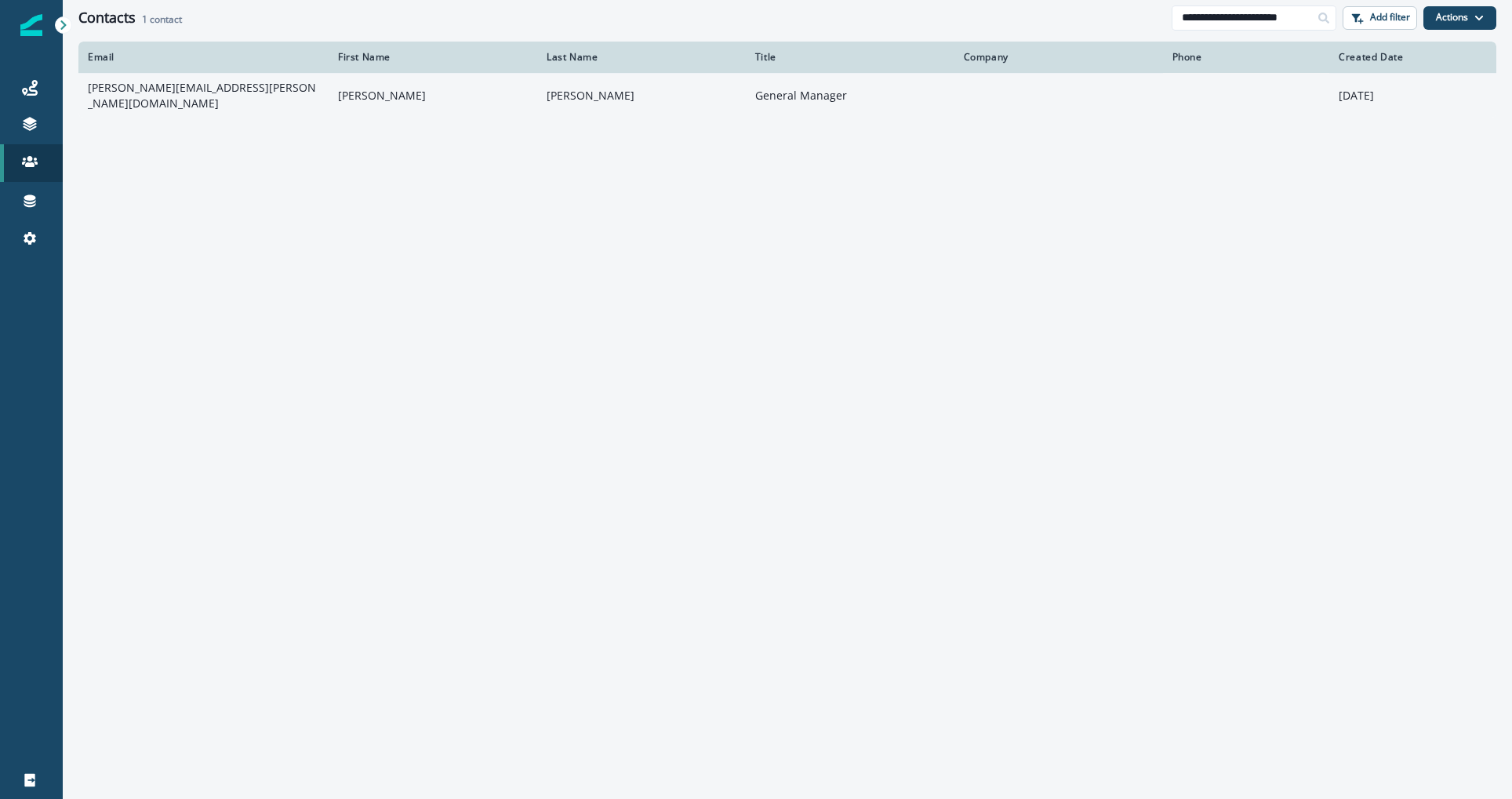
click at [290, 91] on td "[PERSON_NAME][EMAIL_ADDRESS][PERSON_NAME][DOMAIN_NAME]" at bounding box center [203, 95] width 251 height 45
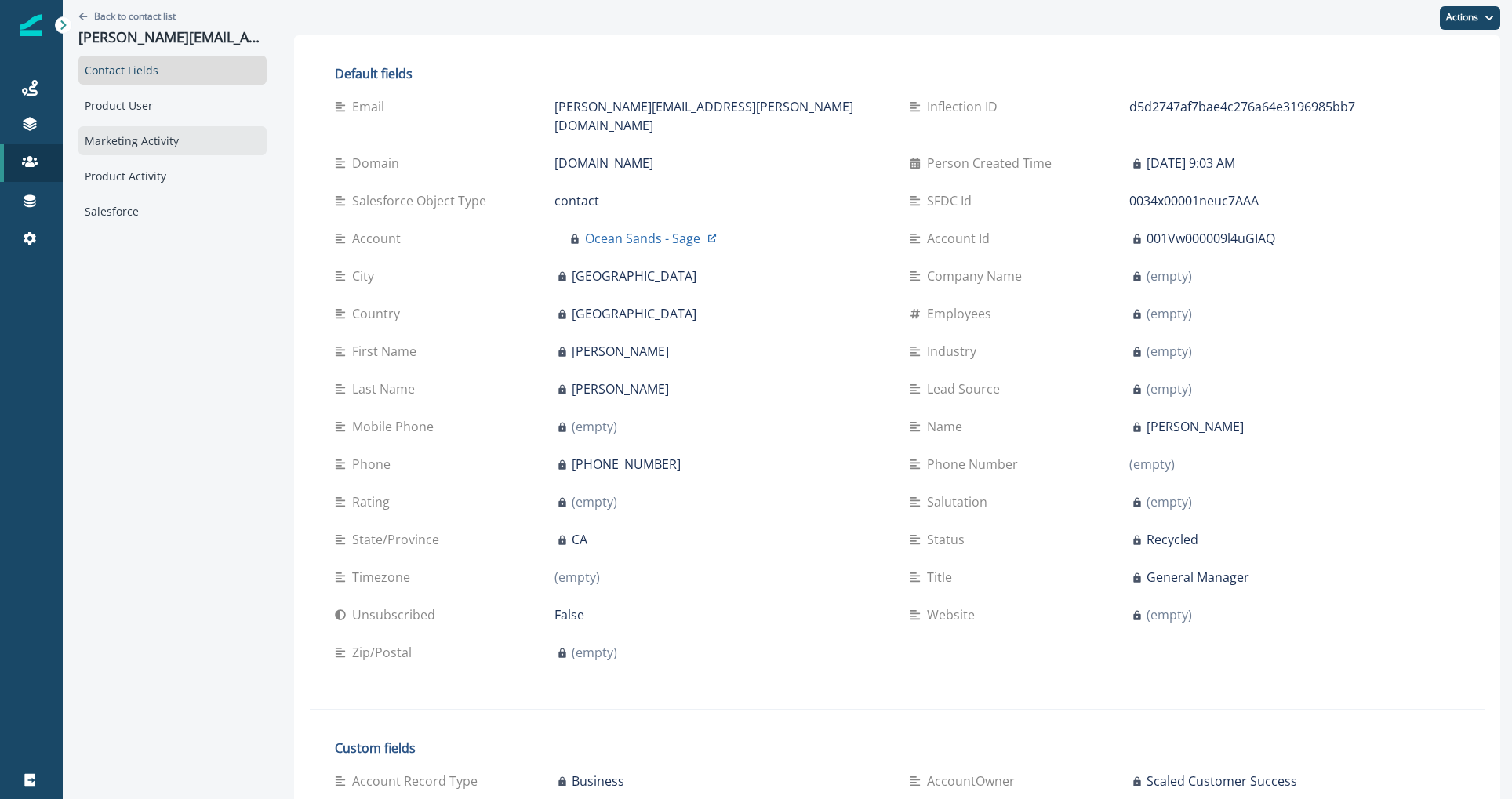
click at [191, 153] on div "Marketing Activity" at bounding box center [173, 141] width 189 height 29
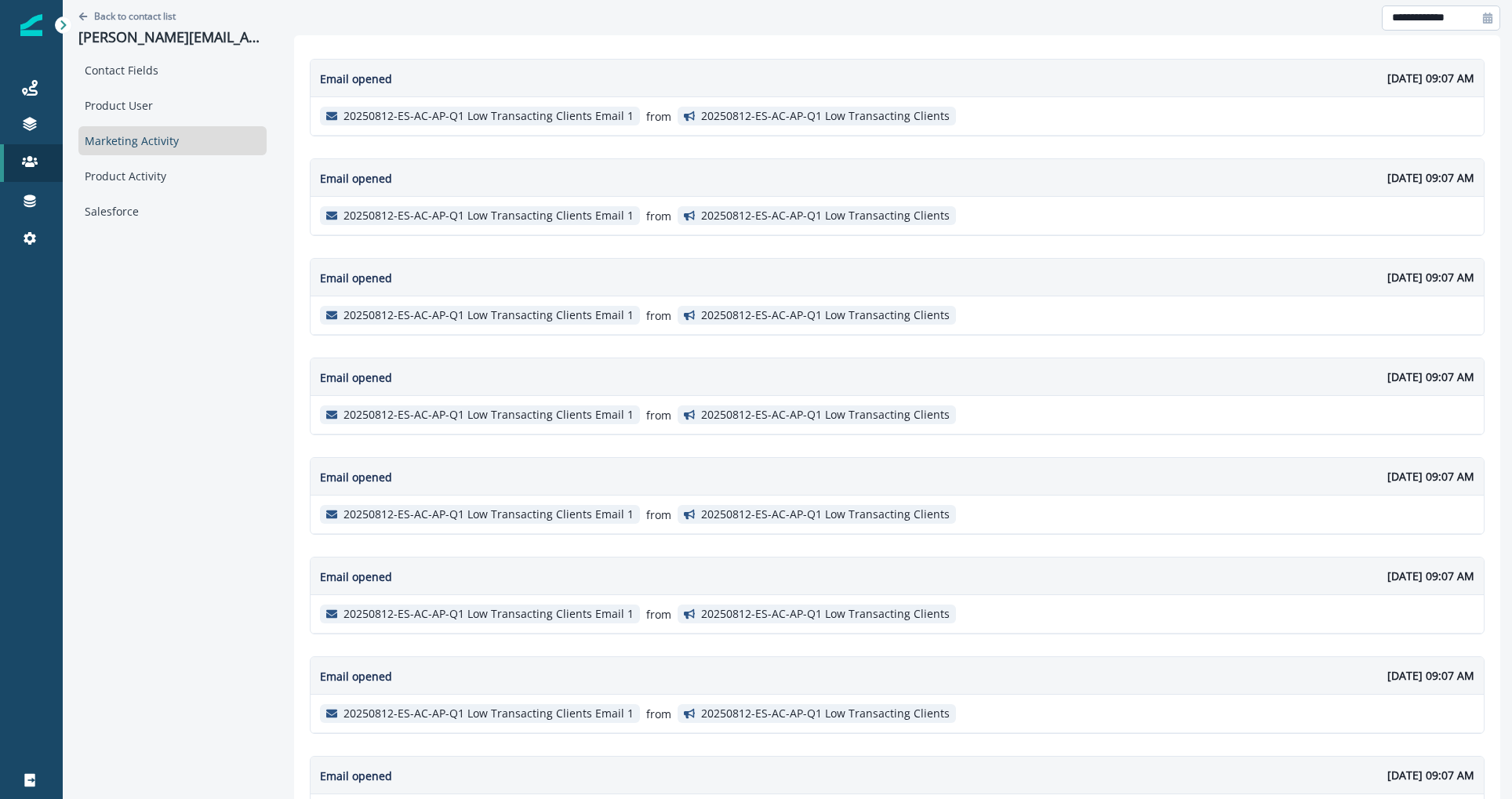
click at [1474, 24] on input "**********" at bounding box center [1441, 18] width 119 height 25
select select "*"
select select "****"
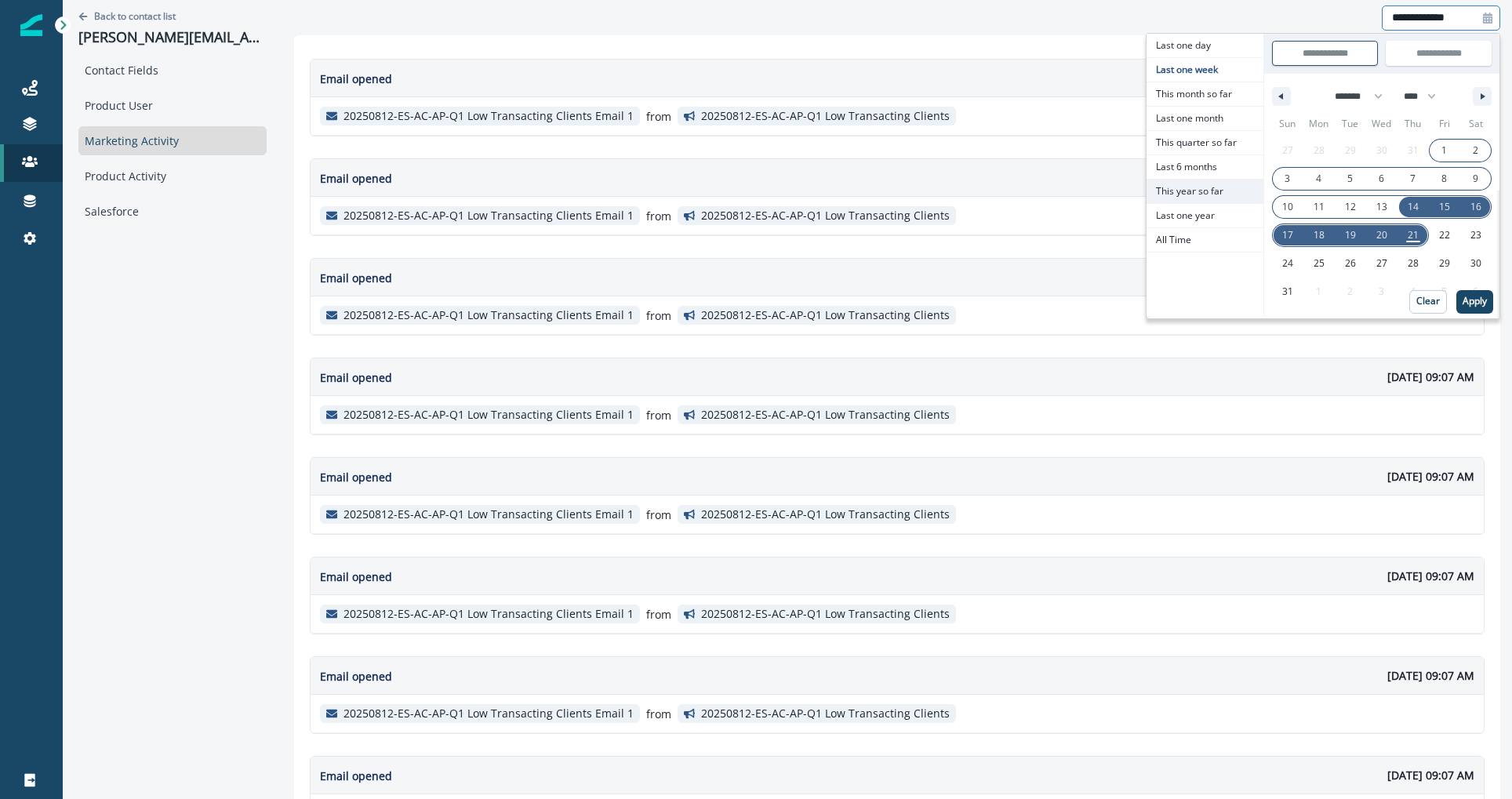
click at [1211, 192] on span "This year so far" at bounding box center [1205, 192] width 117 height 24
type input "**********"
select select "*"
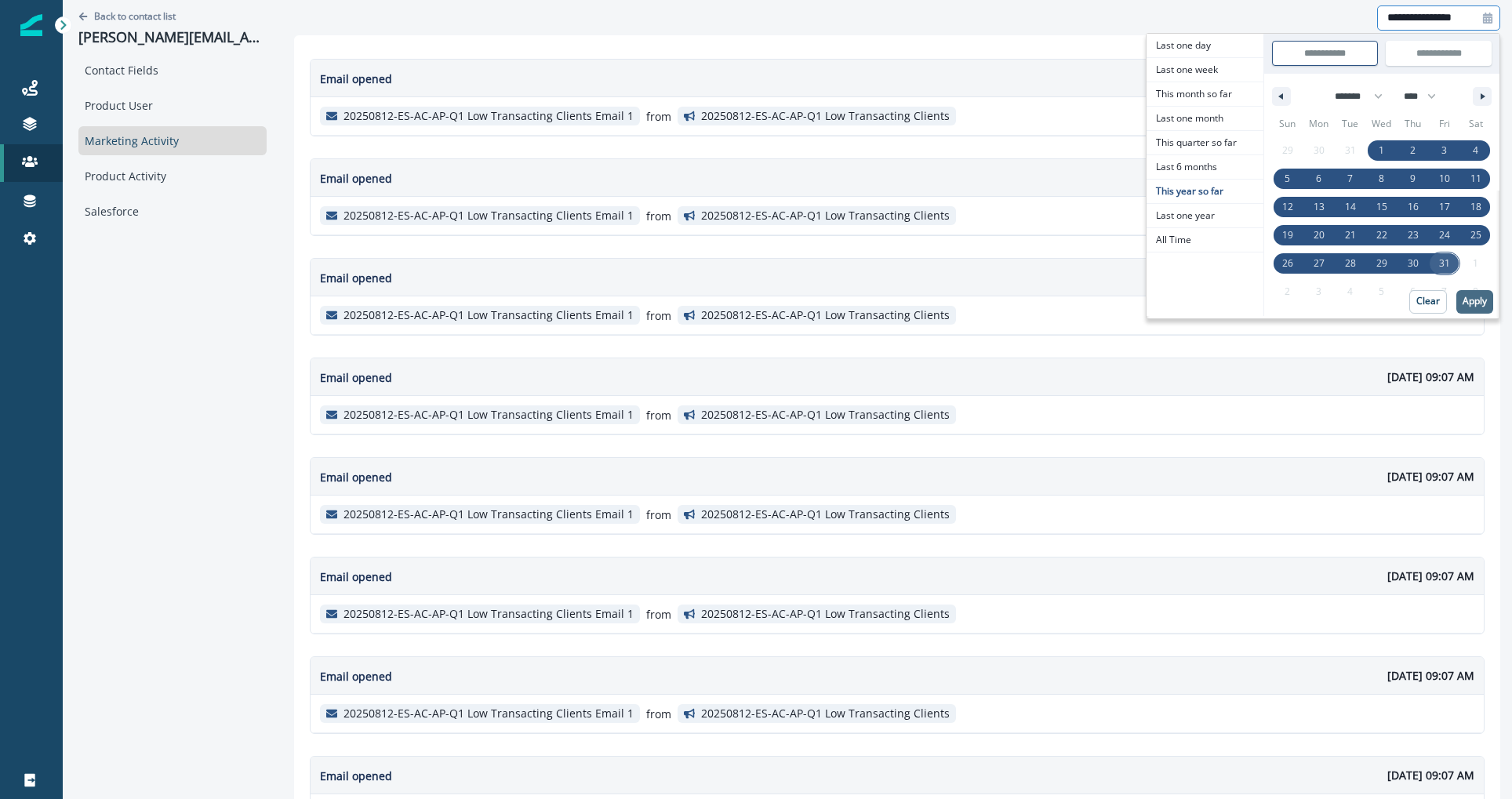
click at [1478, 301] on p "Apply" at bounding box center [1474, 301] width 24 height 11
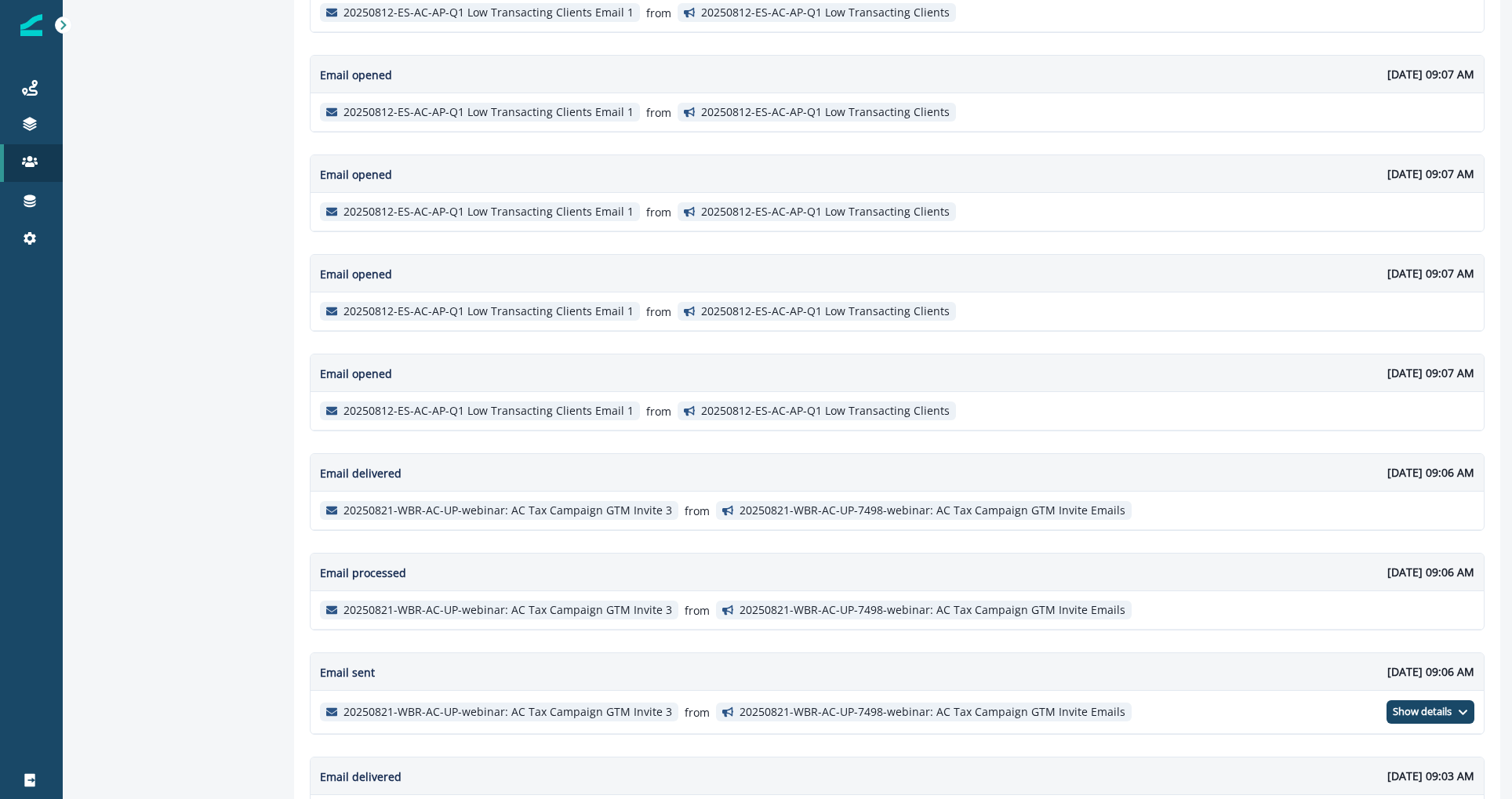
scroll to position [801, 0]
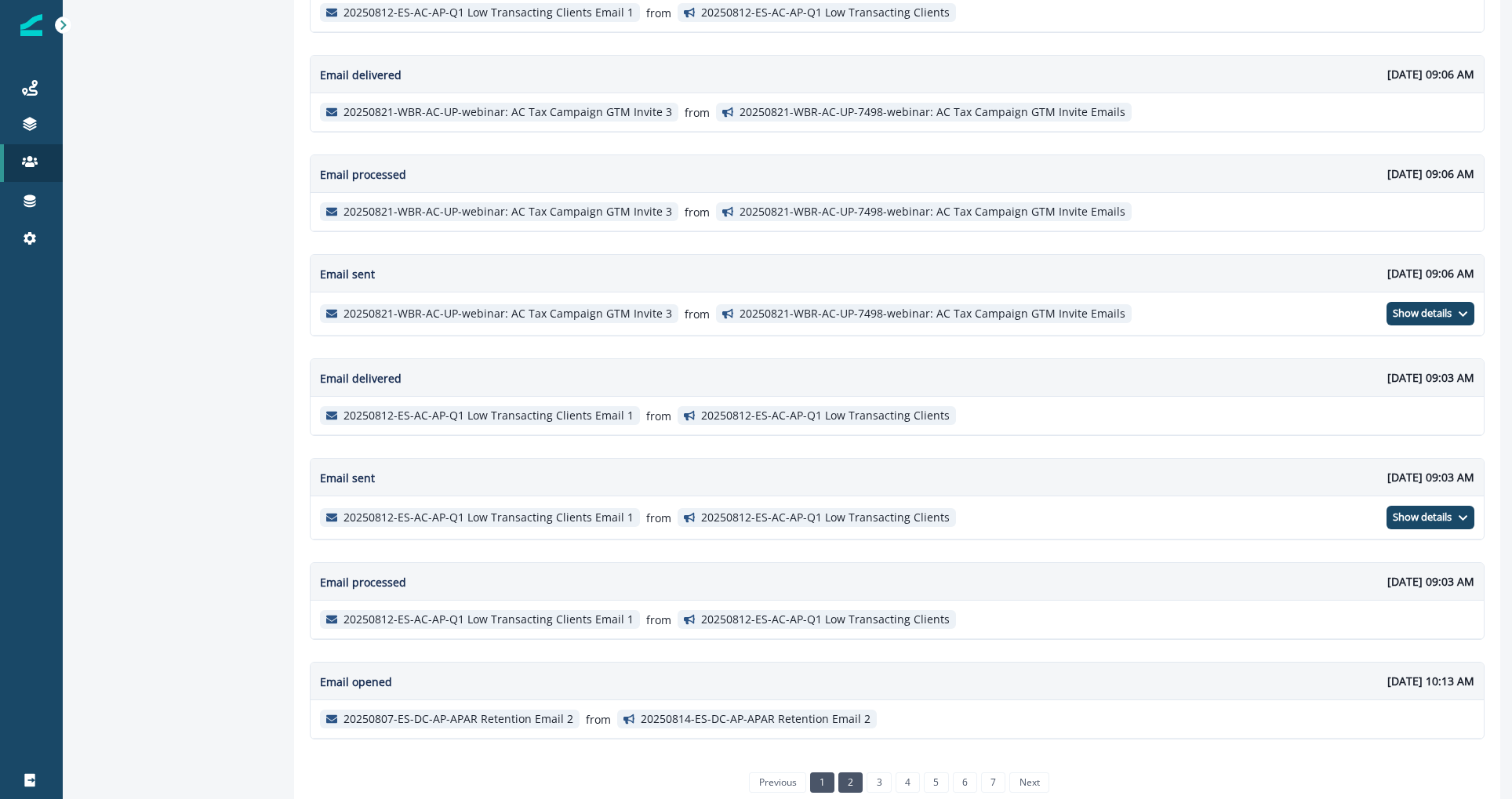
click at [845, 773] on link "2" at bounding box center [850, 783] width 24 height 20
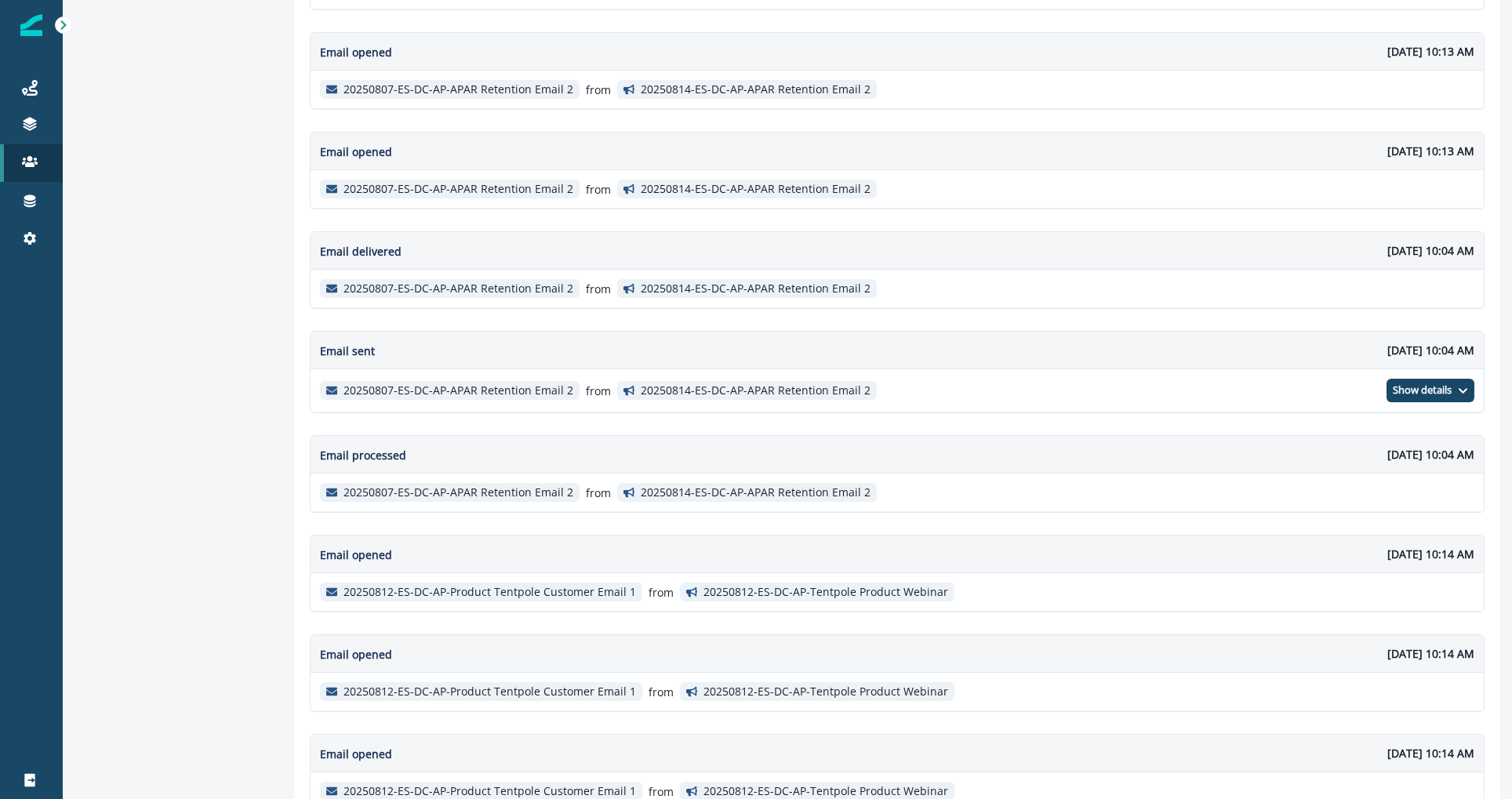
scroll to position [796, 0]
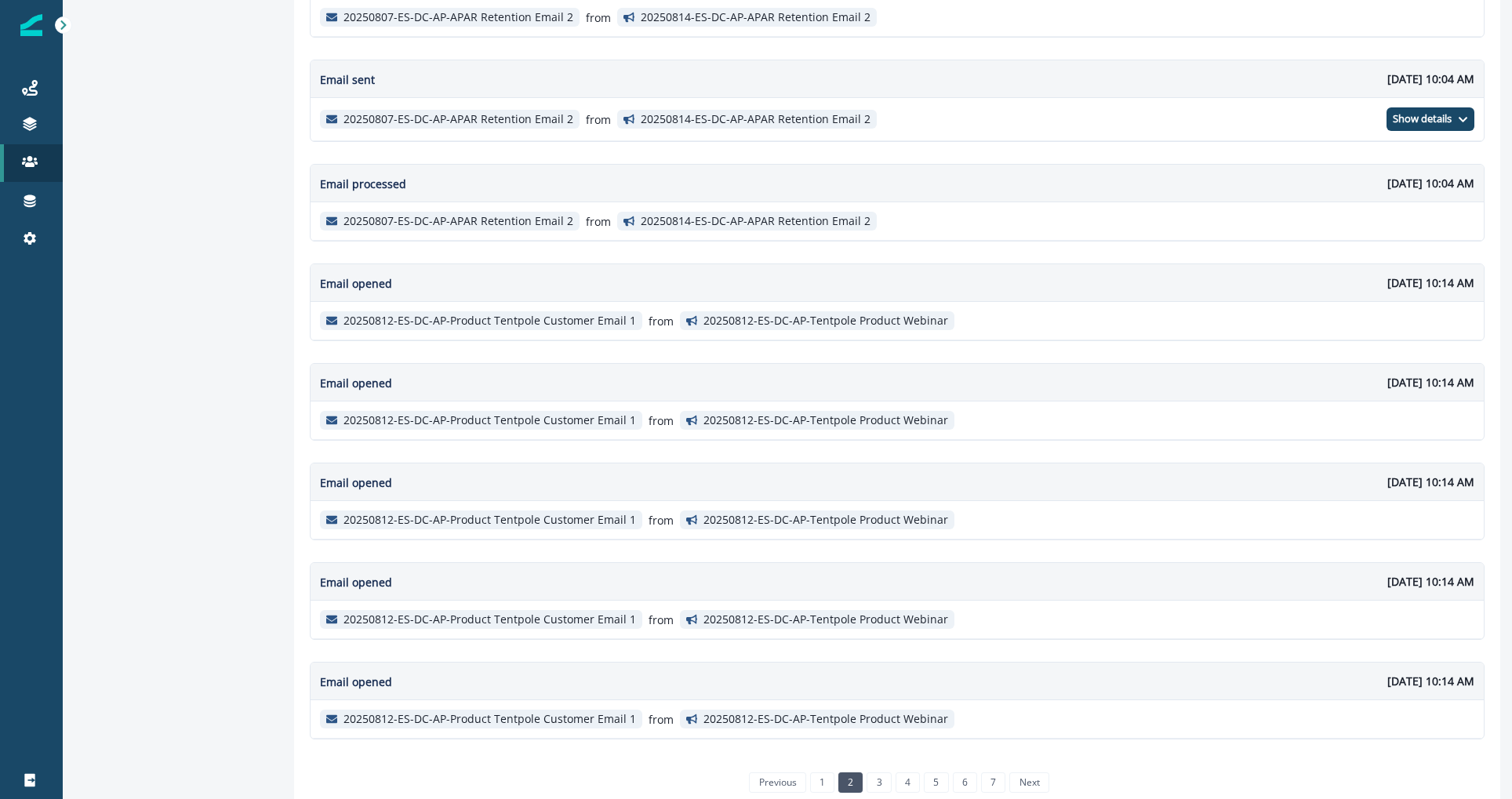
click at [862, 777] on div "previous 1 2 3 4 5 6 7 next" at bounding box center [897, 783] width 316 height 33
click at [866, 775] on link "3" at bounding box center [878, 783] width 24 height 20
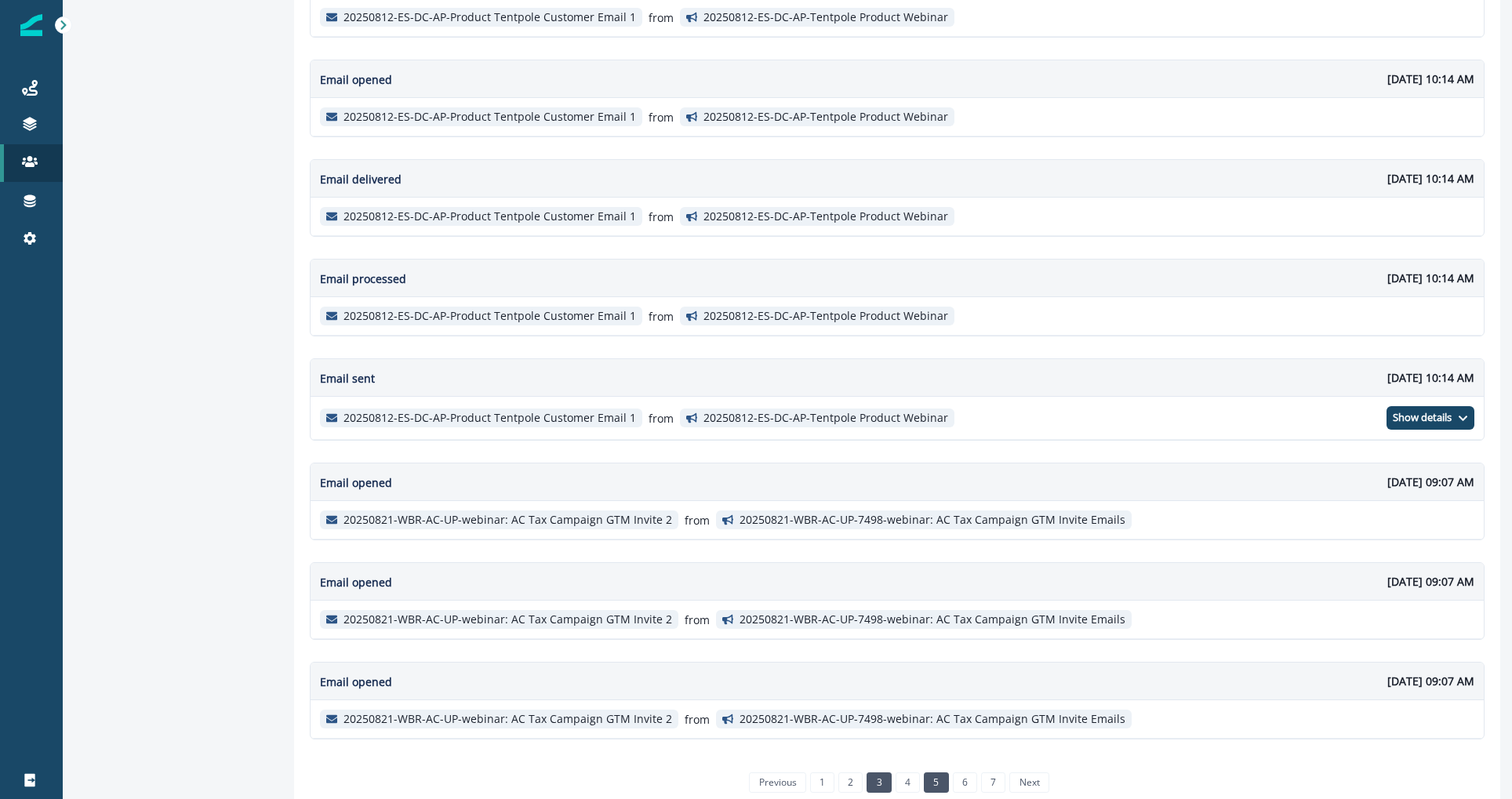
click at [924, 773] on link "5" at bounding box center [935, 783] width 24 height 20
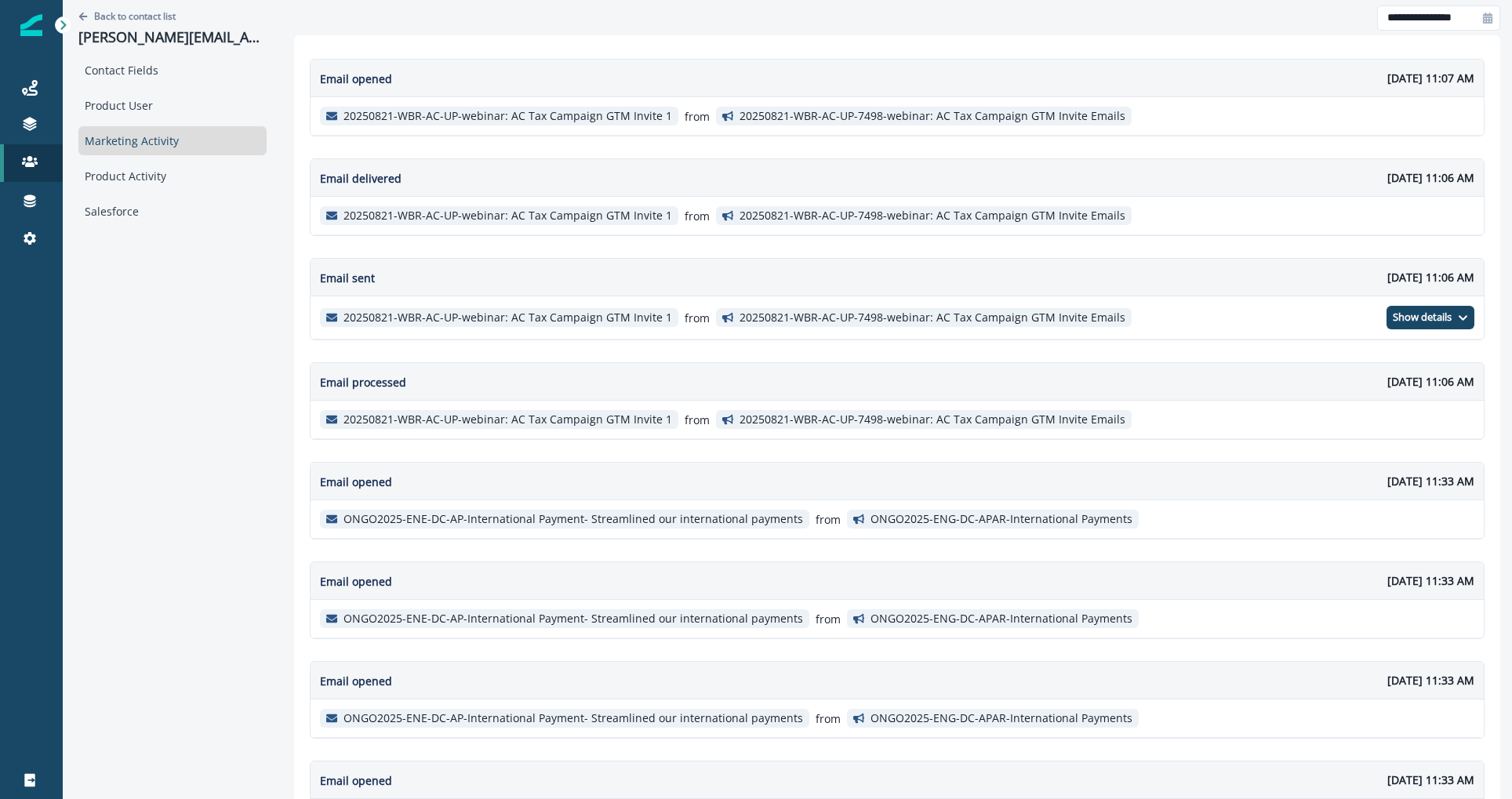
scroll to position [805, 0]
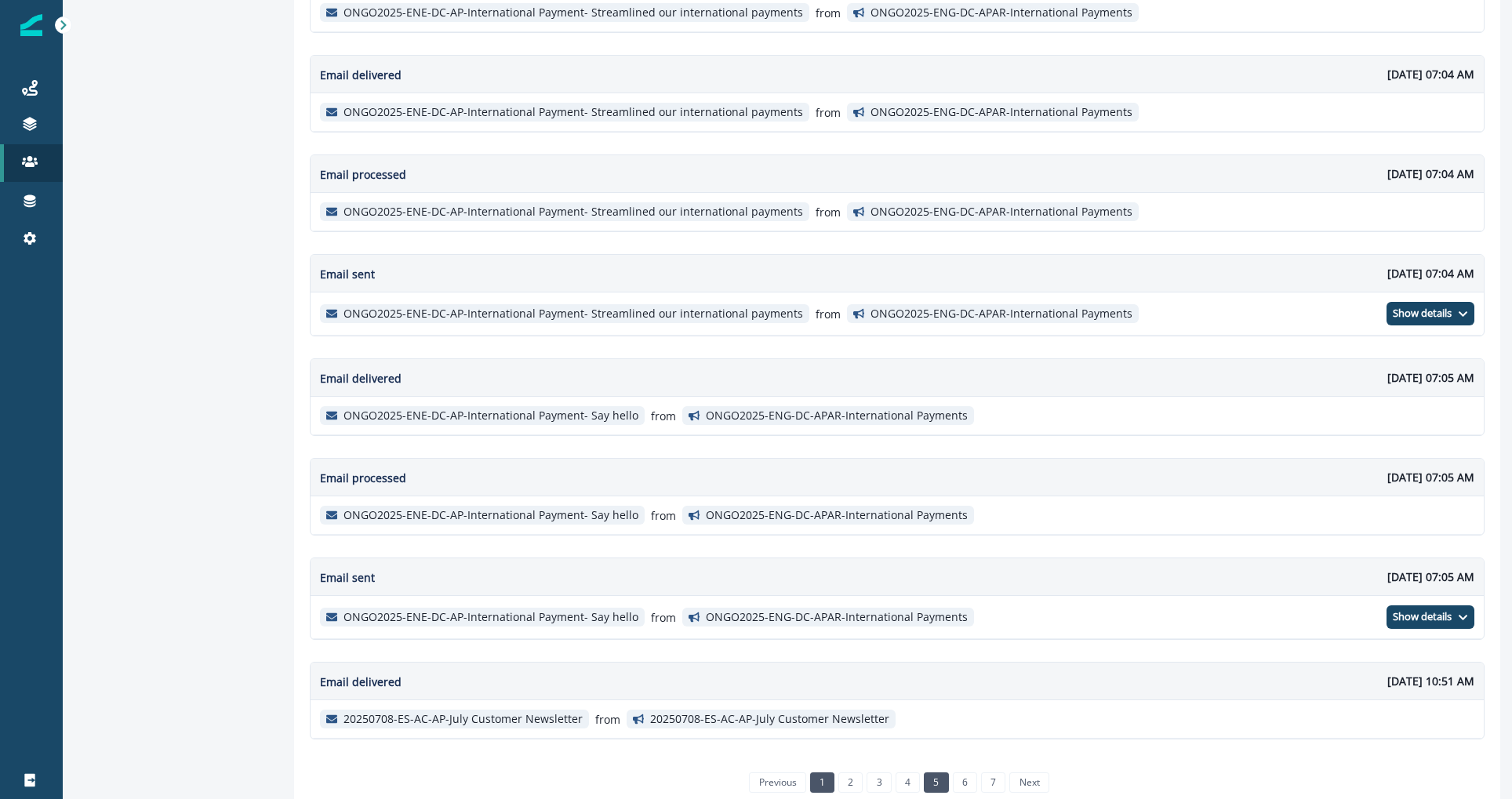
click at [819, 773] on link "1" at bounding box center [822, 783] width 24 height 20
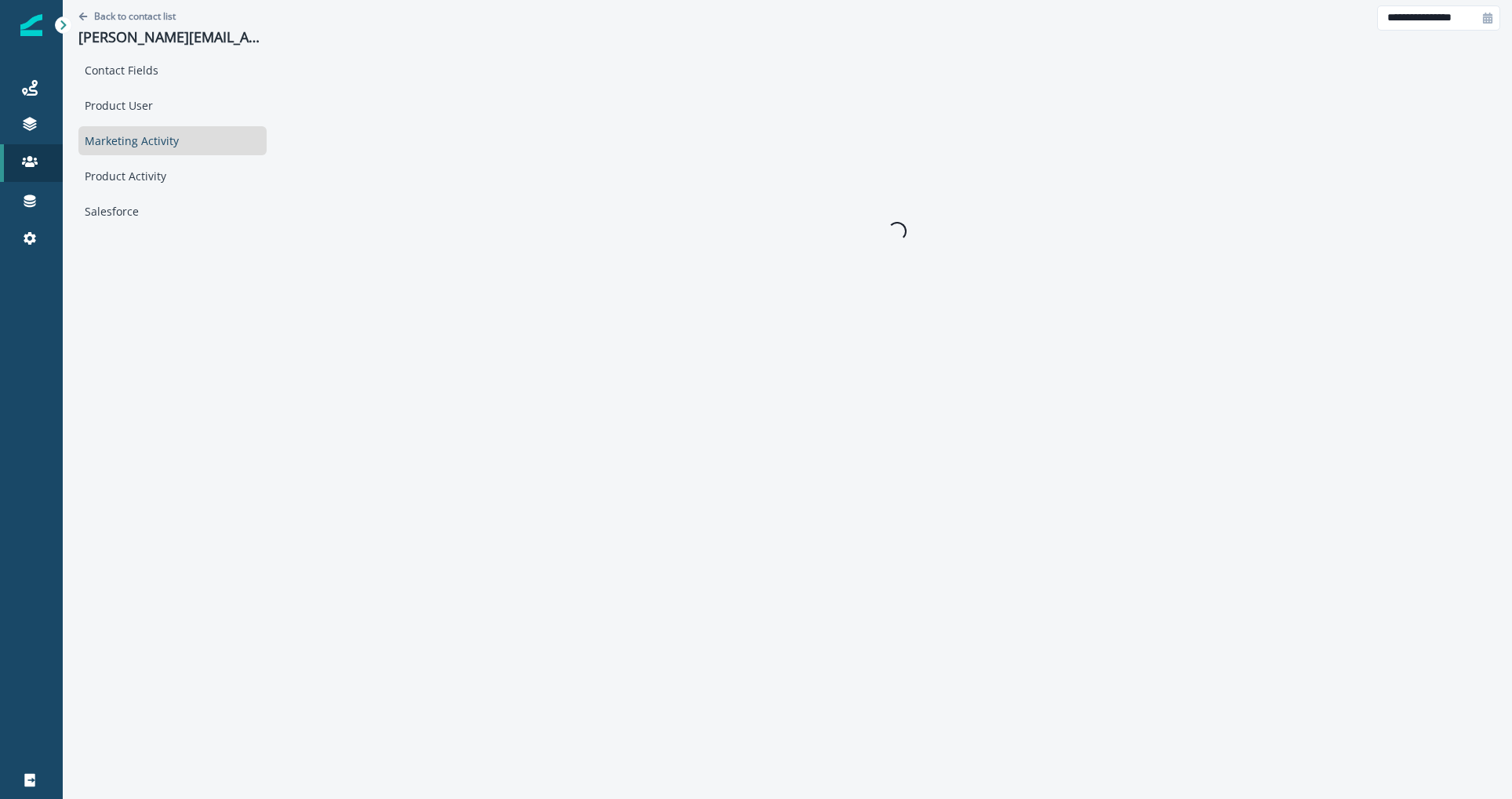
scroll to position [0, 0]
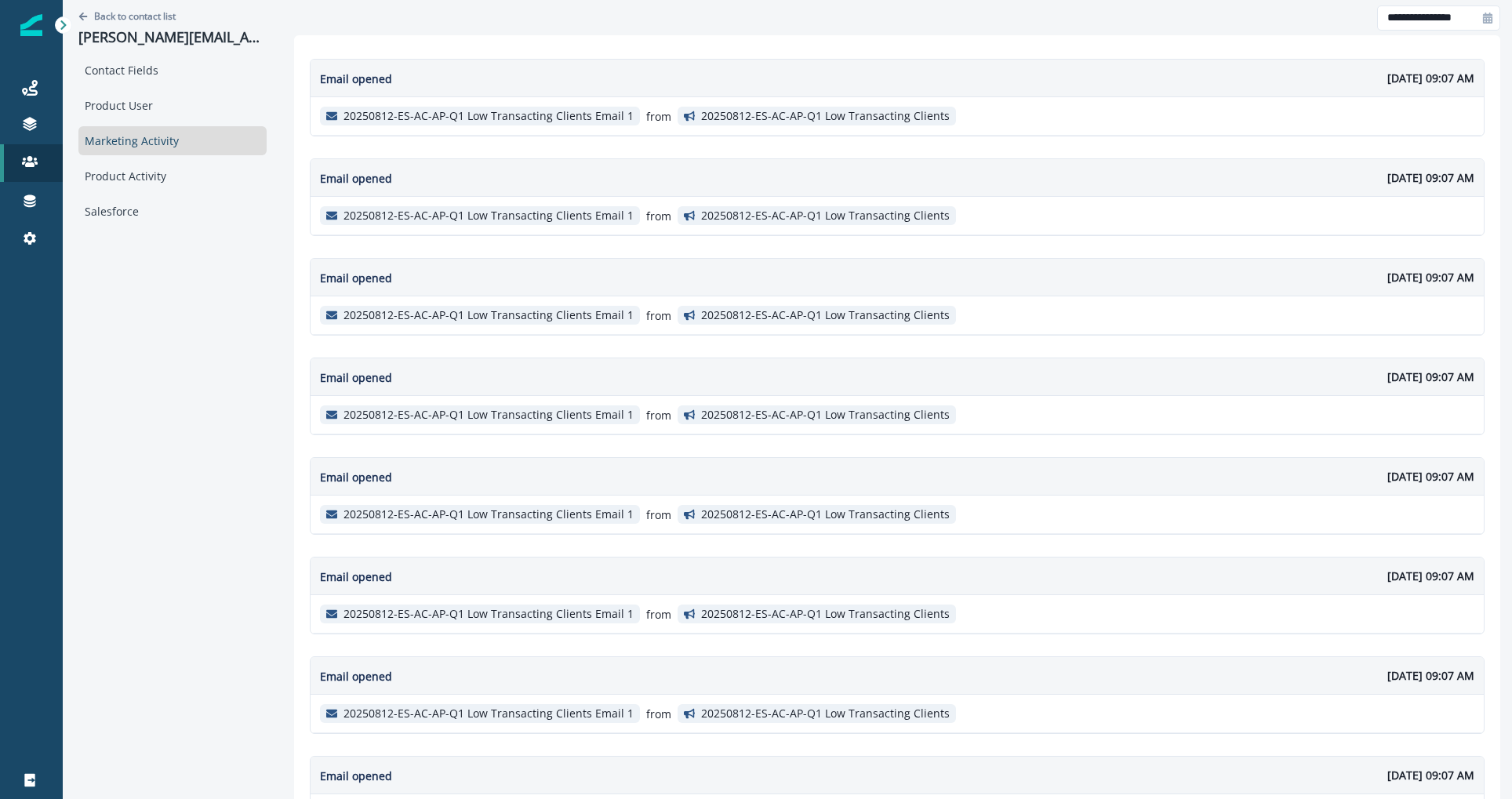
click at [194, 19] on div "Back to contact list delroy.henry@vacatia.com" at bounding box center [173, 27] width 189 height 56
click at [203, 36] on p "[PERSON_NAME][EMAIL_ADDRESS][PERSON_NAME][DOMAIN_NAME]" at bounding box center [173, 38] width 189 height 17
copy p "[PERSON_NAME][EMAIL_ADDRESS][PERSON_NAME][DOMAIN_NAME]"
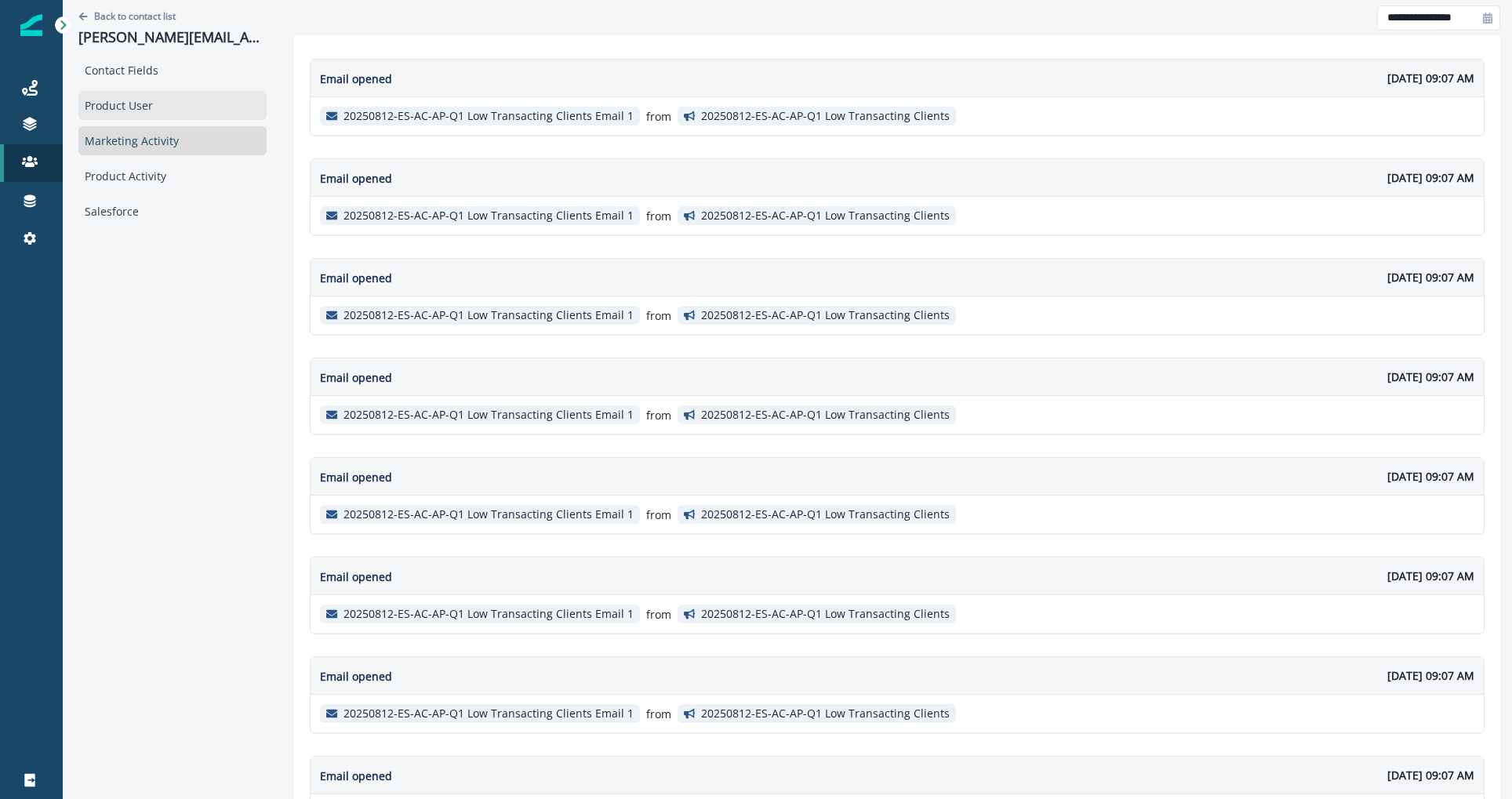
click at [156, 95] on div "Product User" at bounding box center [173, 105] width 189 height 29
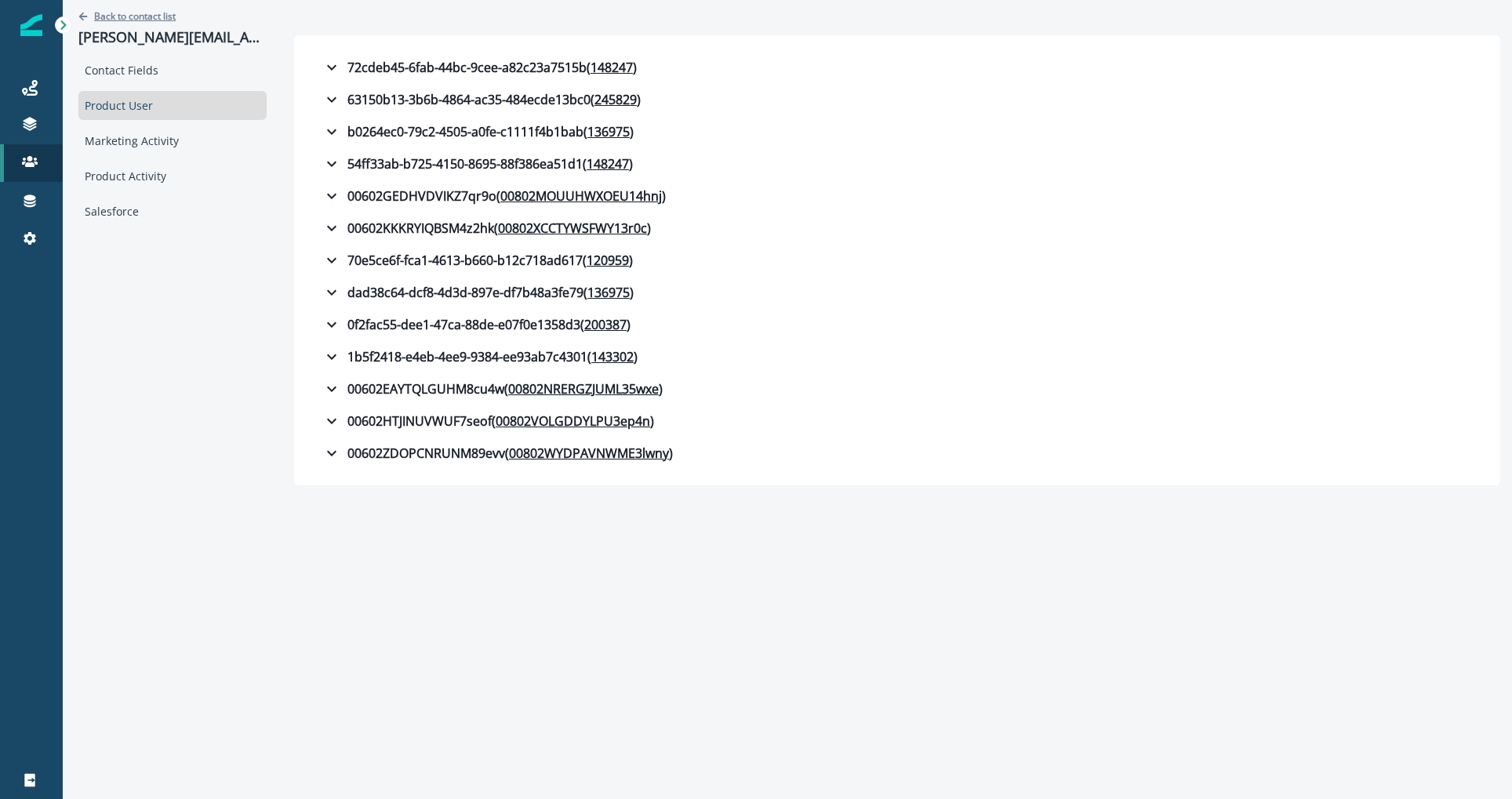
click at [92, 17] on button "Back to contact list" at bounding box center [127, 16] width 97 height 13
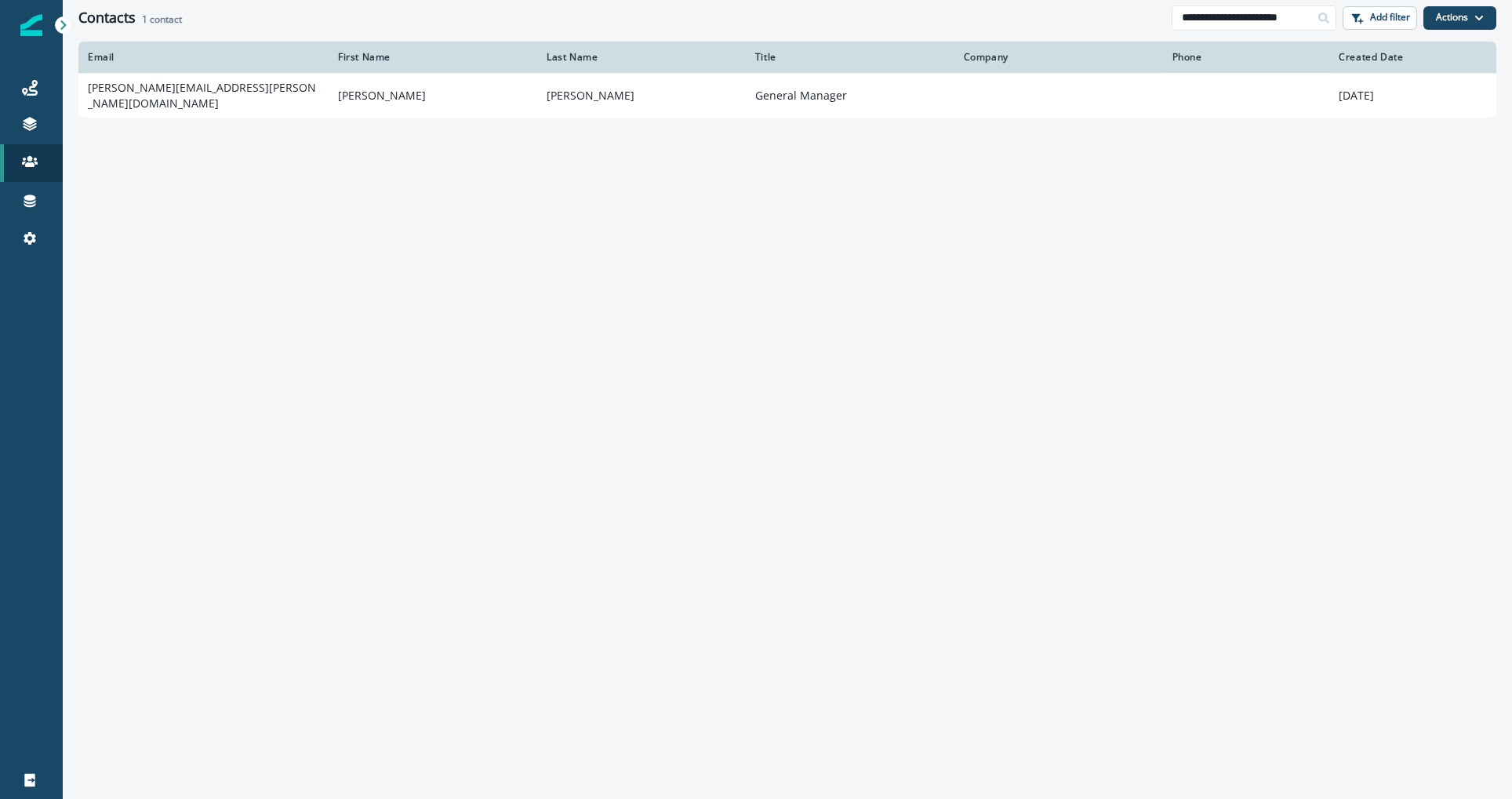
click at [93, 22] on h1 "Contacts" at bounding box center [107, 18] width 57 height 17
click at [33, 111] on link at bounding box center [31, 126] width 63 height 38
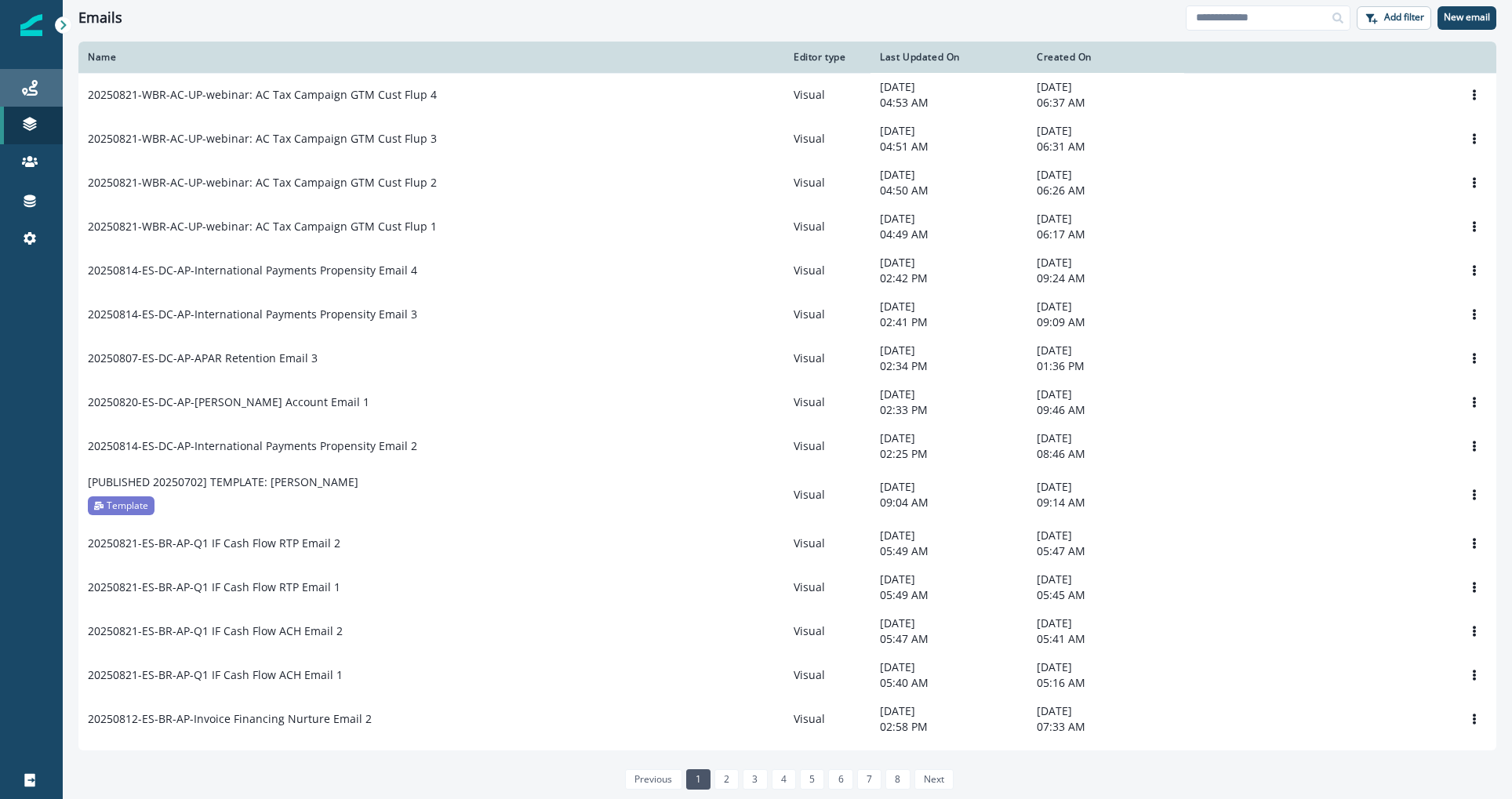
click at [36, 90] on icon at bounding box center [30, 88] width 16 height 16
